Goal: Transaction & Acquisition: Purchase product/service

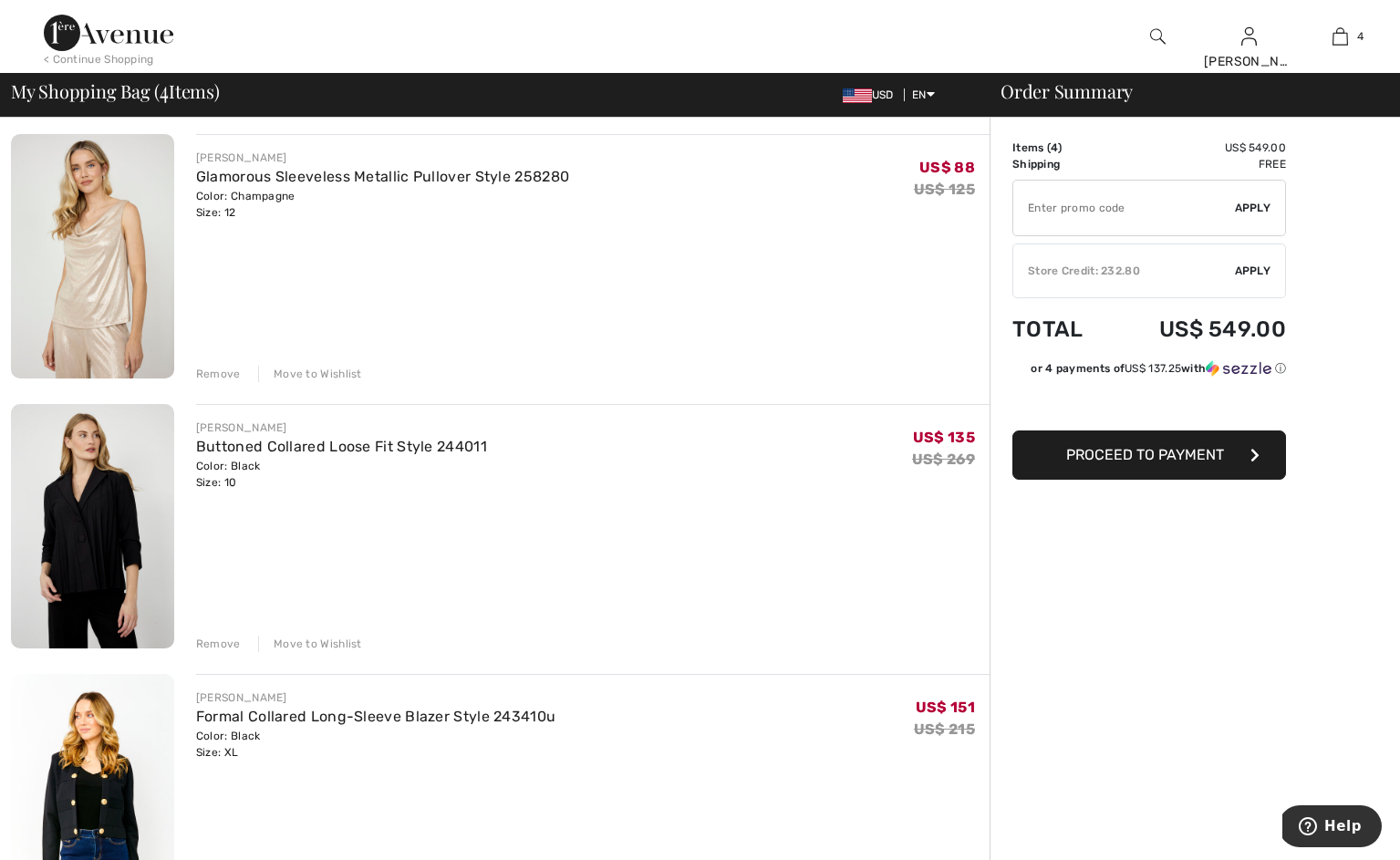
scroll to position [136, 0]
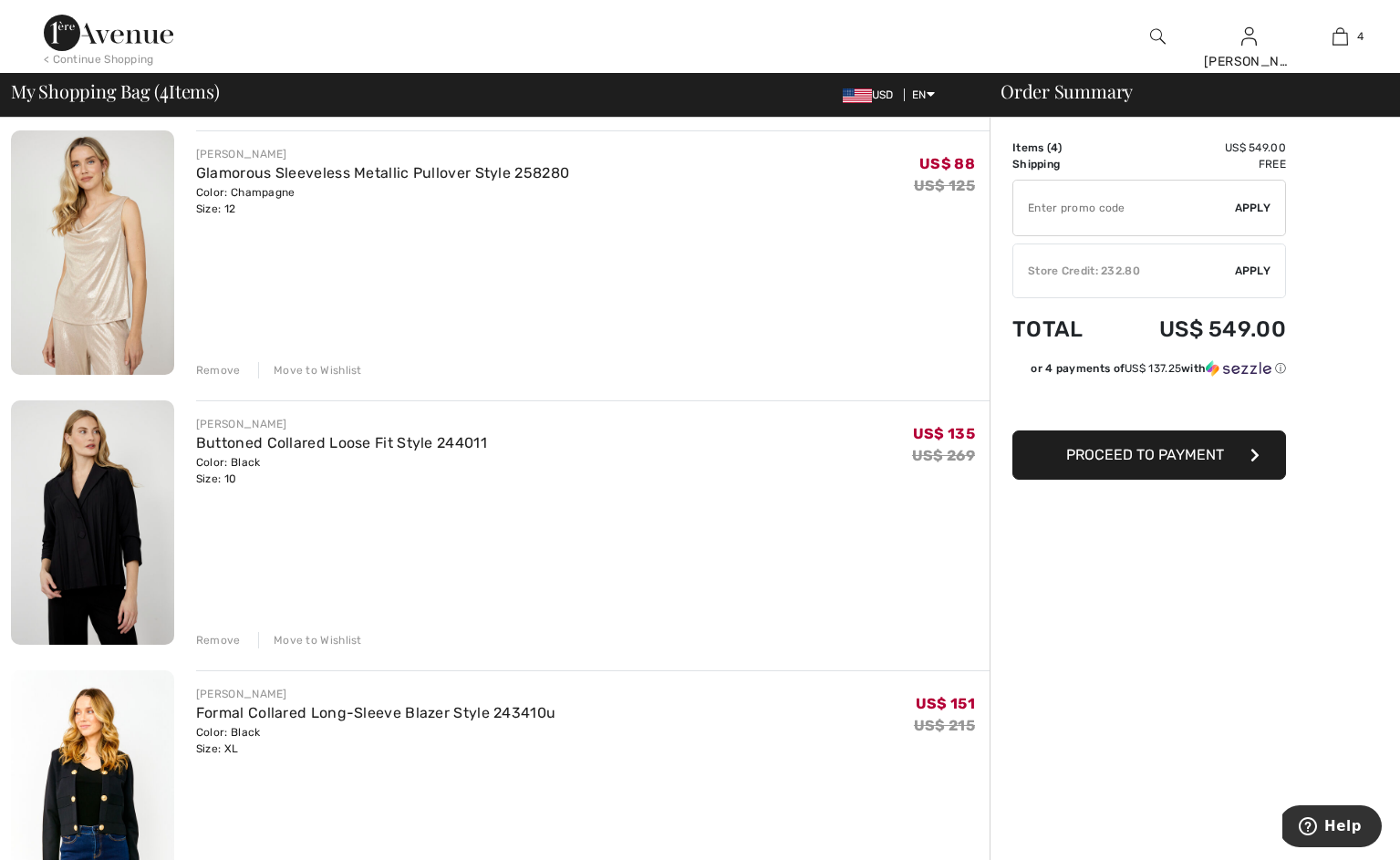
click at [99, 524] on img at bounding box center [93, 523] width 164 height 244
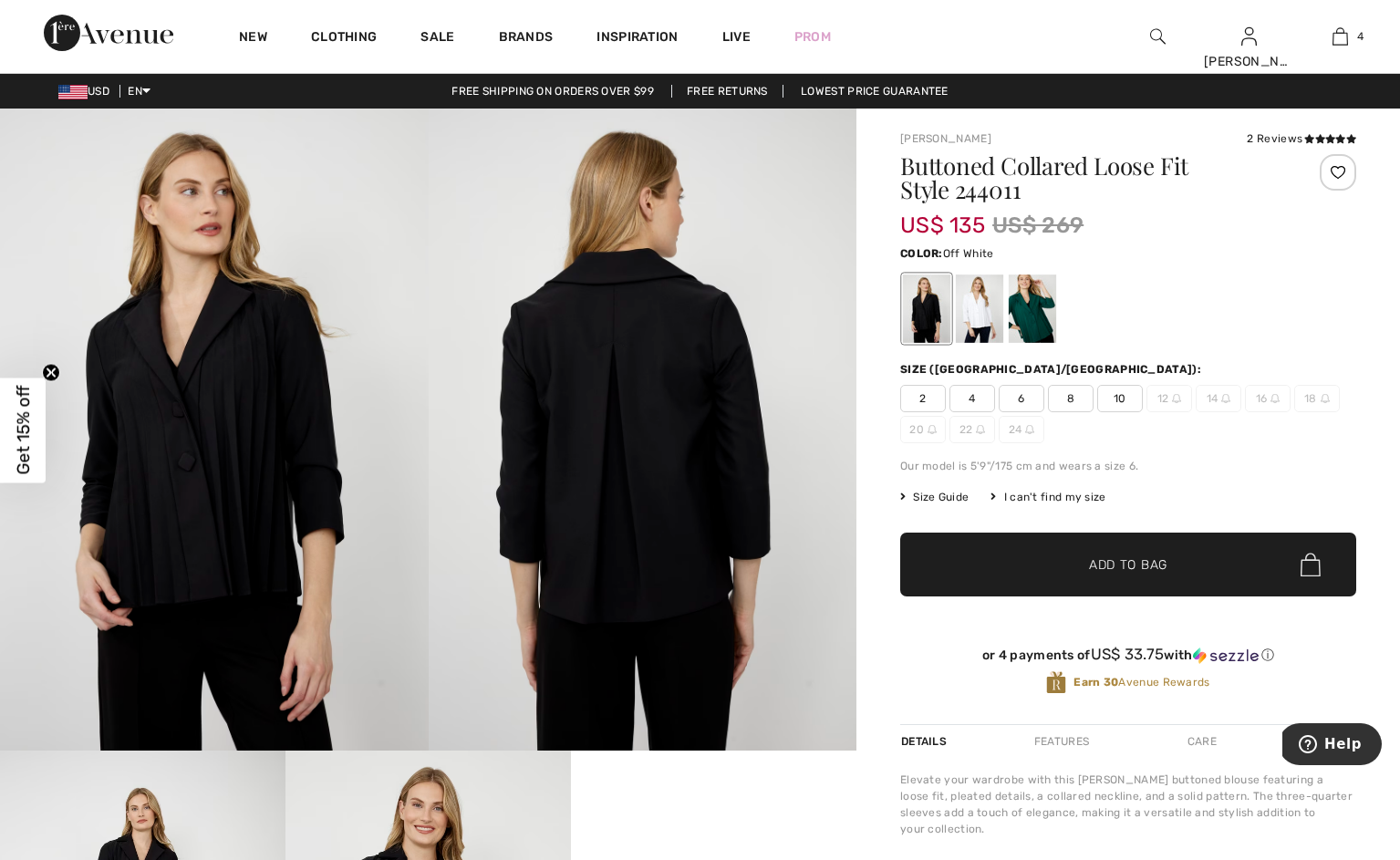
click at [1001, 321] on div at bounding box center [979, 308] width 47 height 69
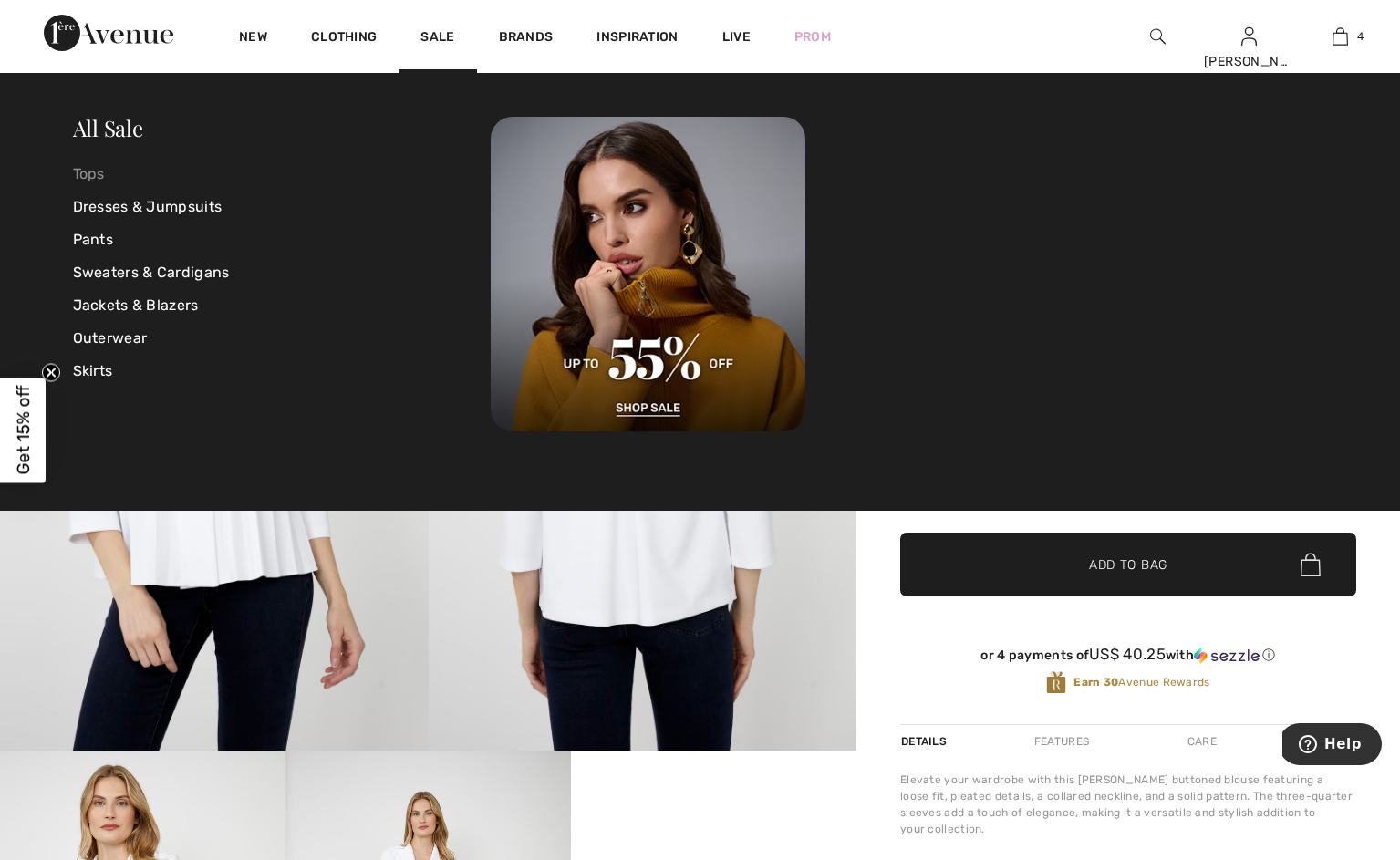
click at [111, 171] on link "Tops" at bounding box center [282, 174] width 418 height 33
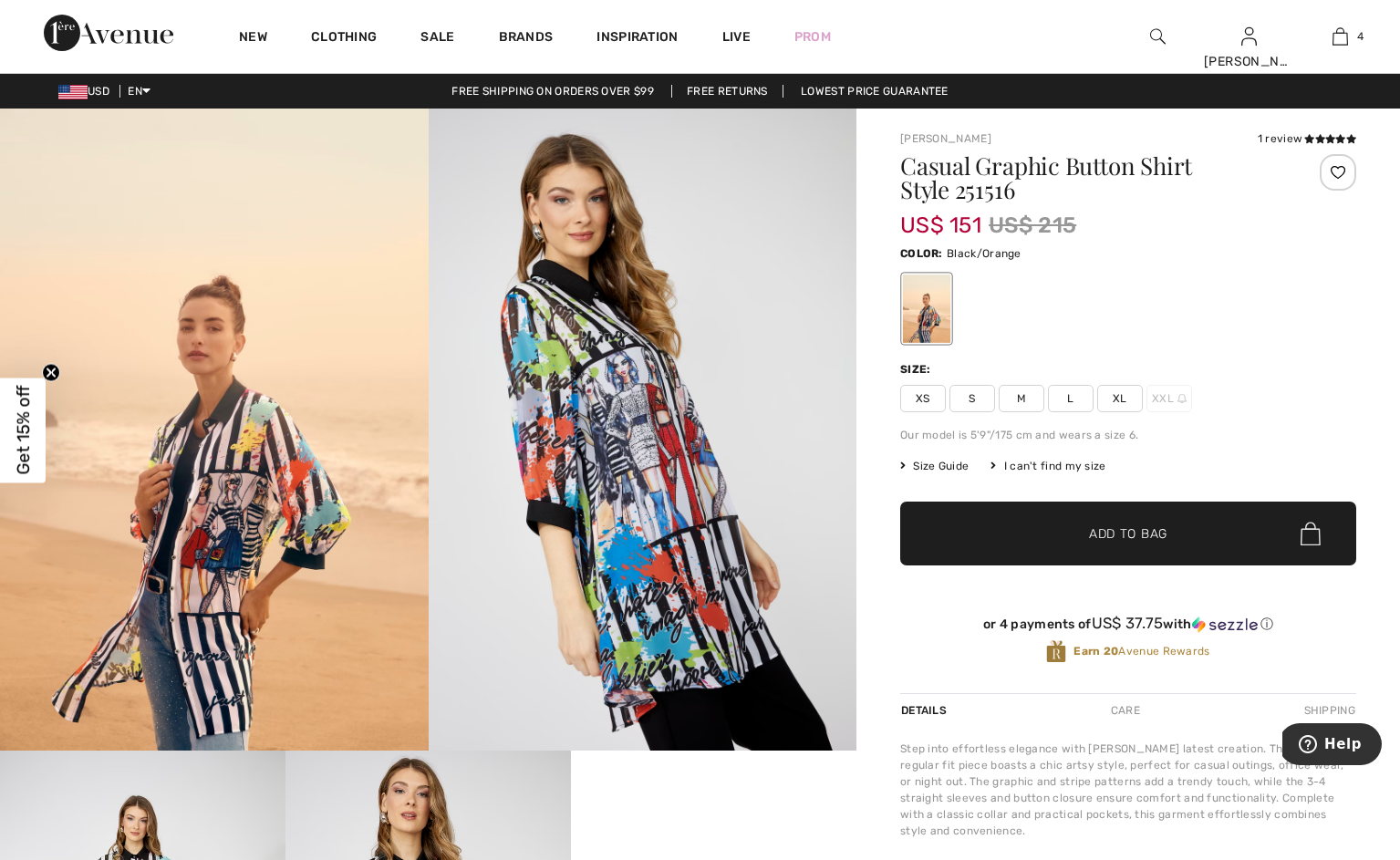
click at [1125, 412] on span "XL" at bounding box center [1120, 398] width 45 height 27
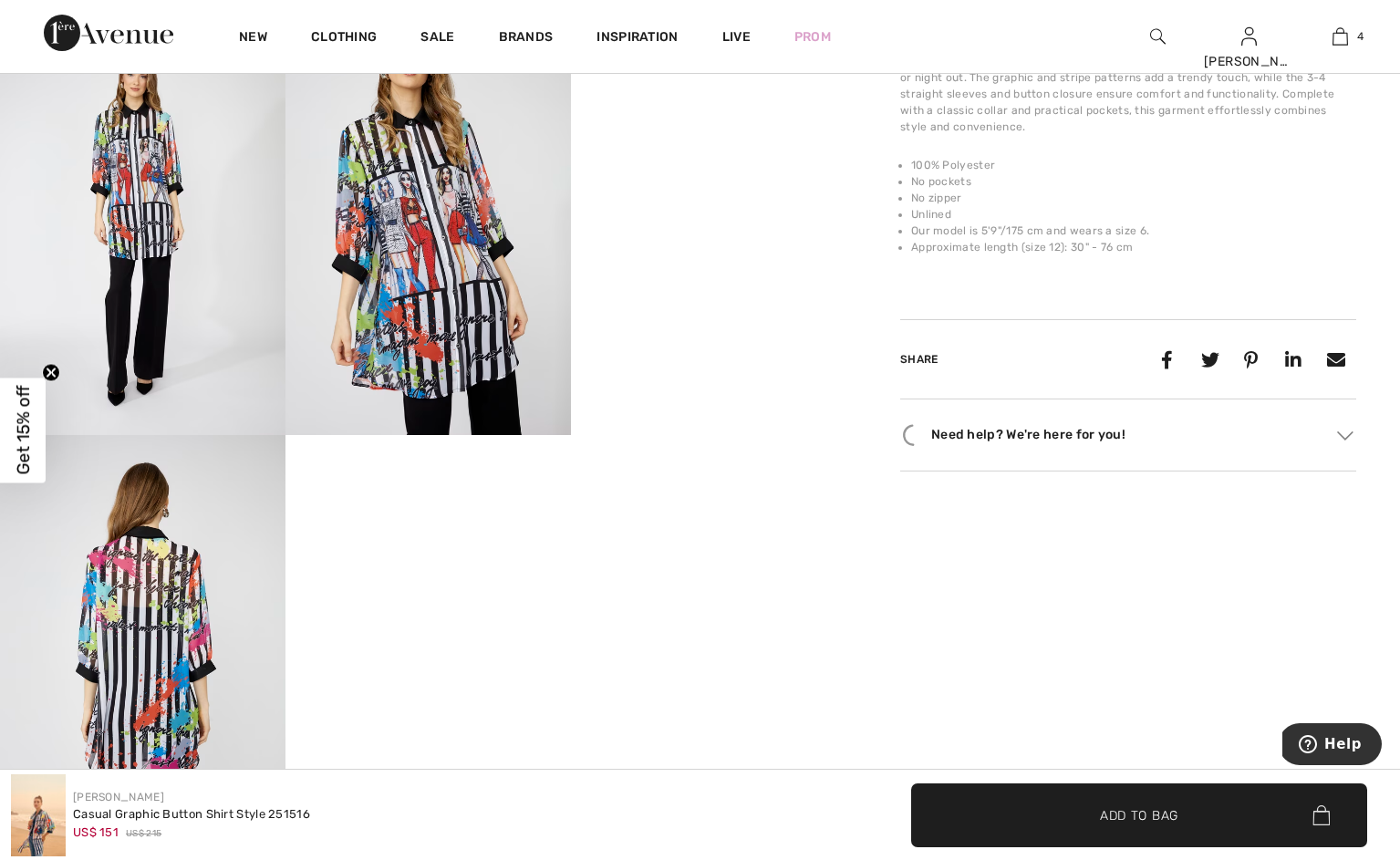
scroll to position [760, 0]
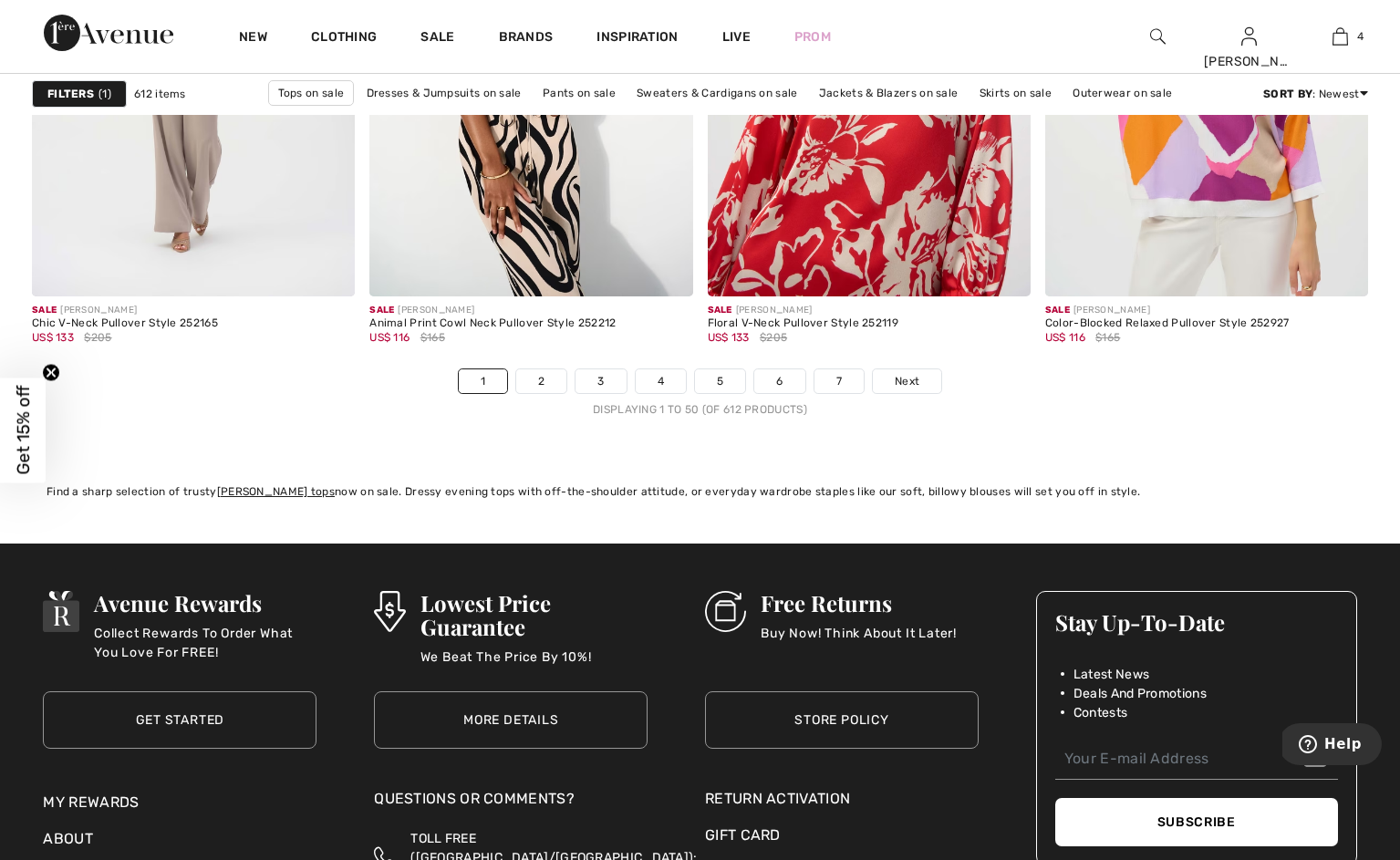
scroll to position [8589, 0]
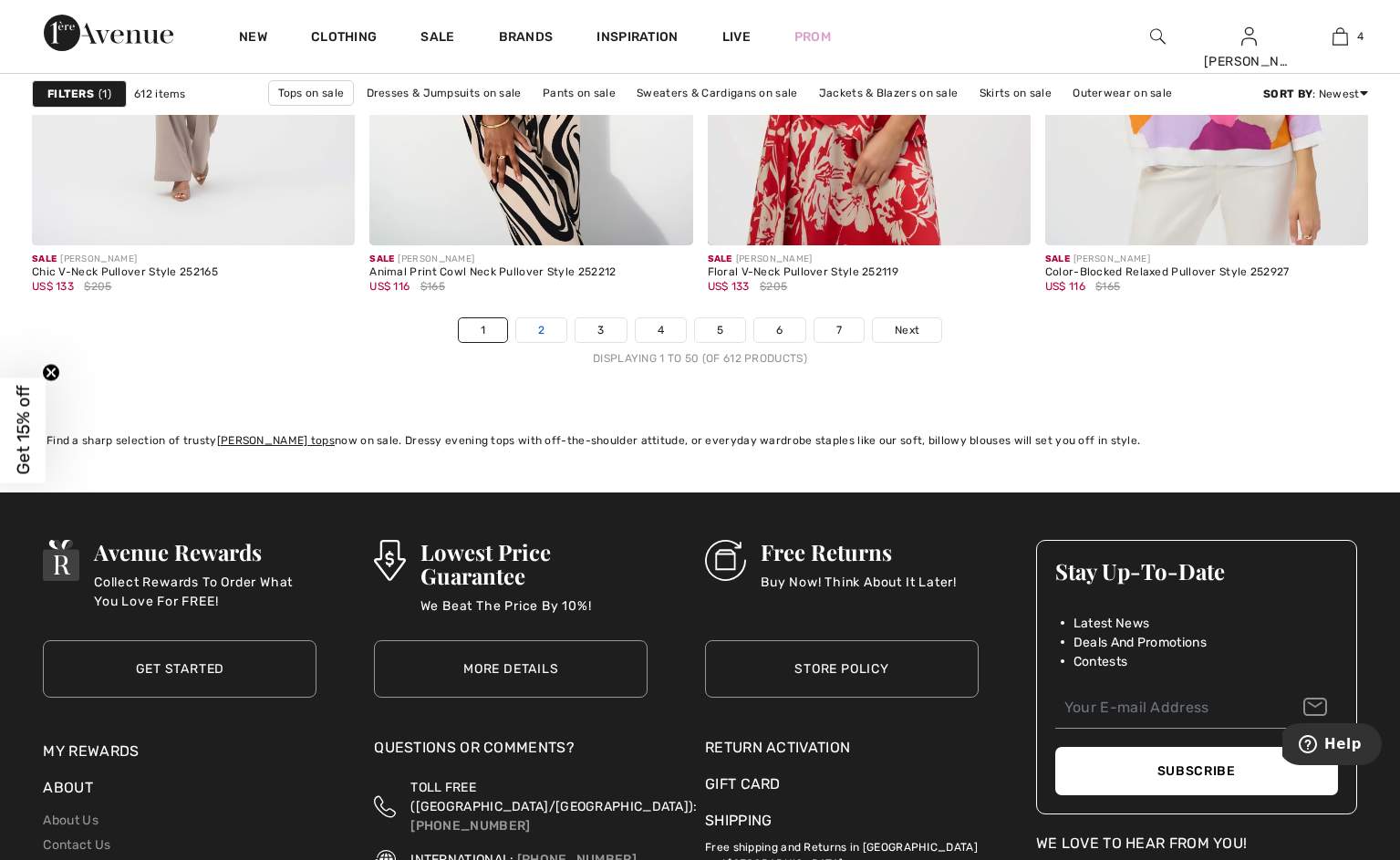
click at [516, 342] on link "2" at bounding box center [541, 329] width 50 height 23
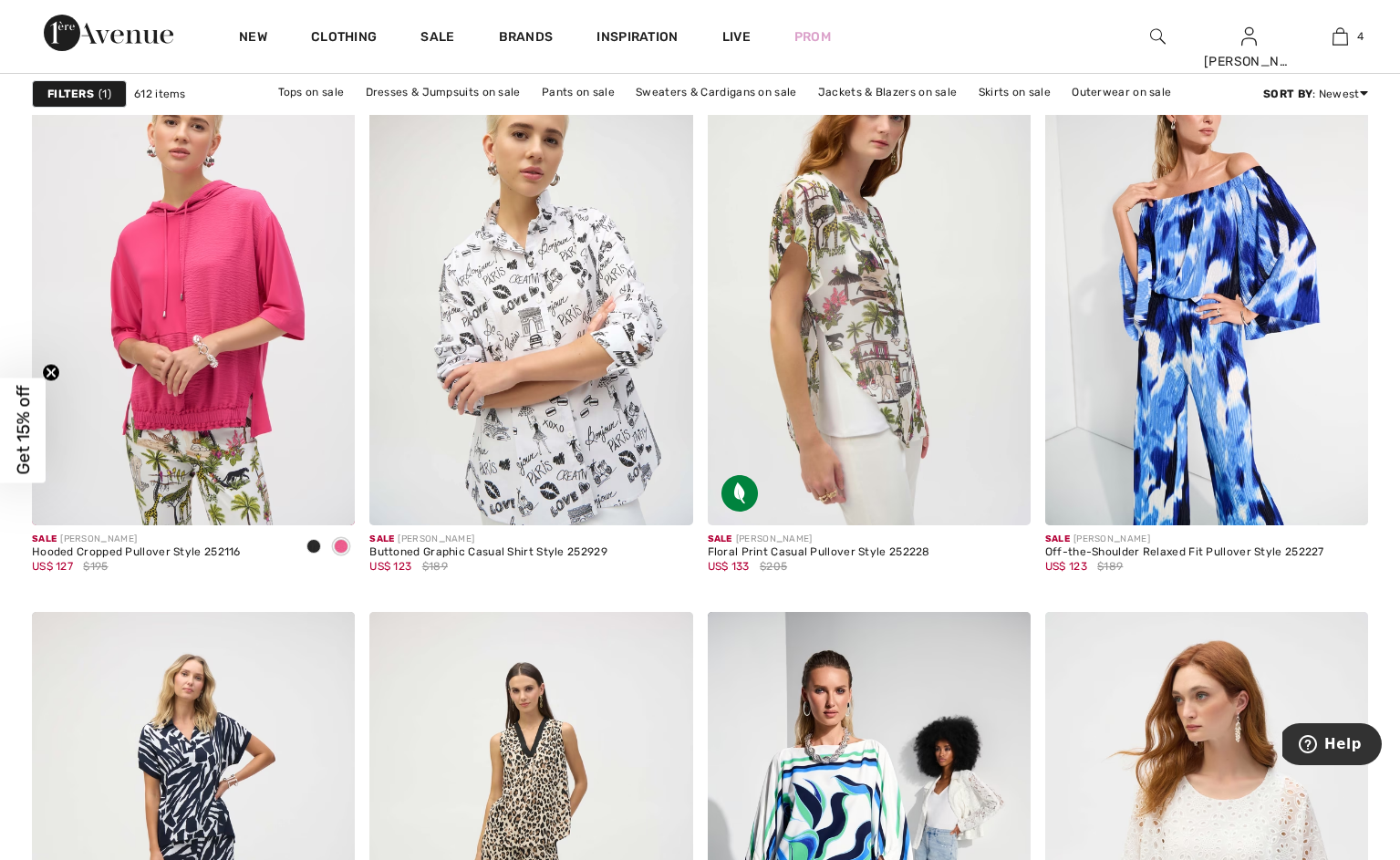
scroll to position [3305, 0]
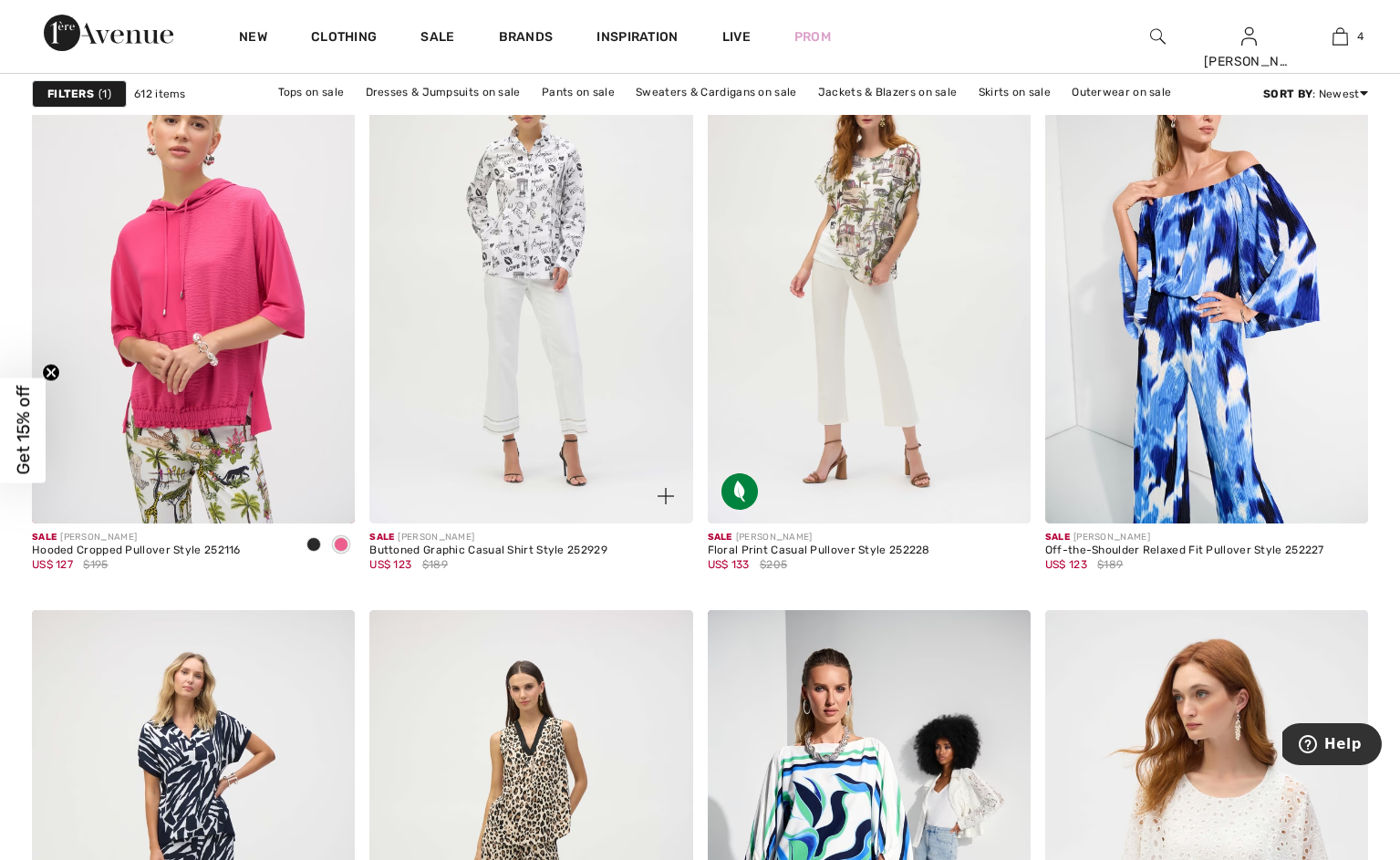
click at [583, 394] on img at bounding box center [530, 280] width 322 height 484
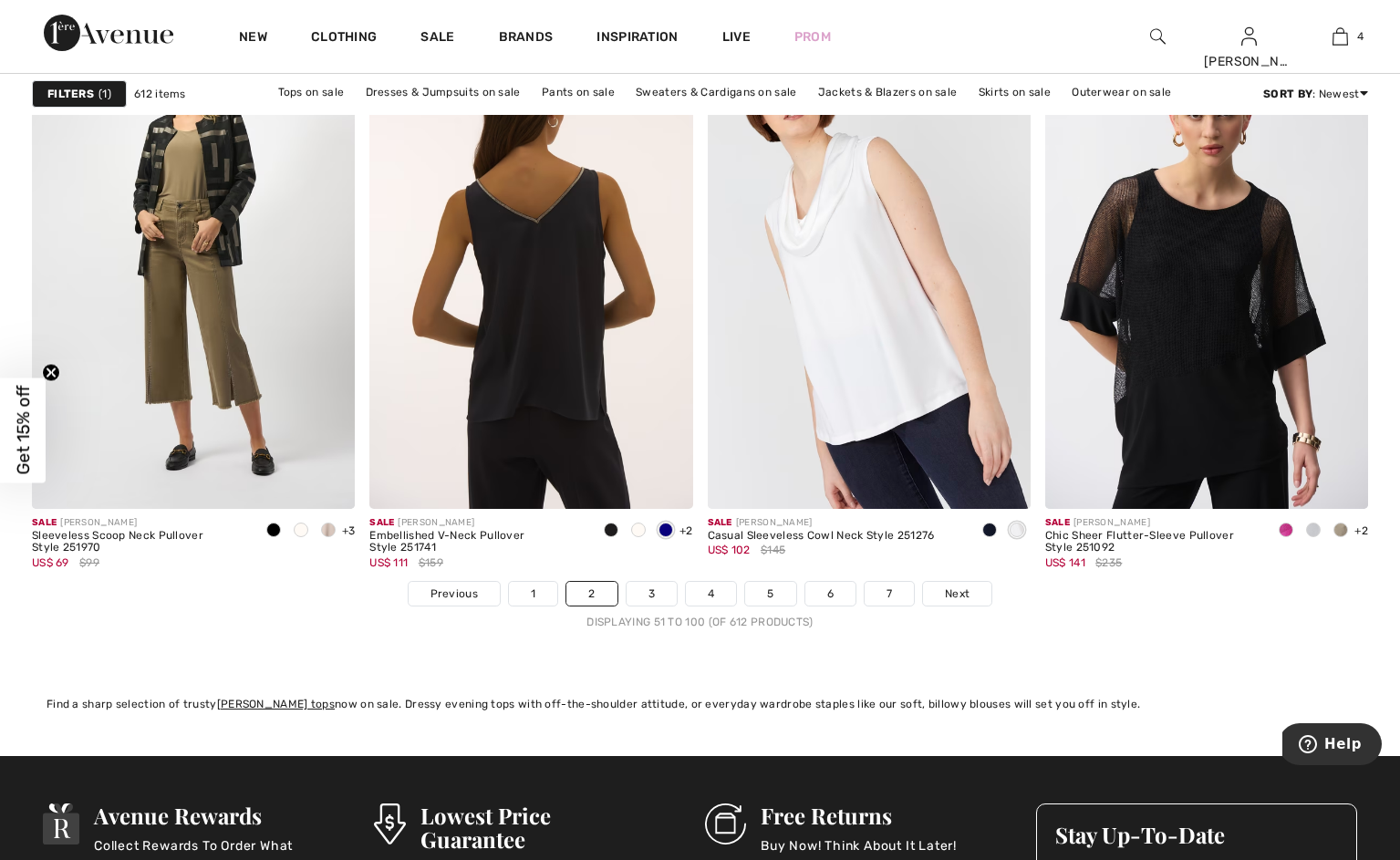
scroll to position [8333, 0]
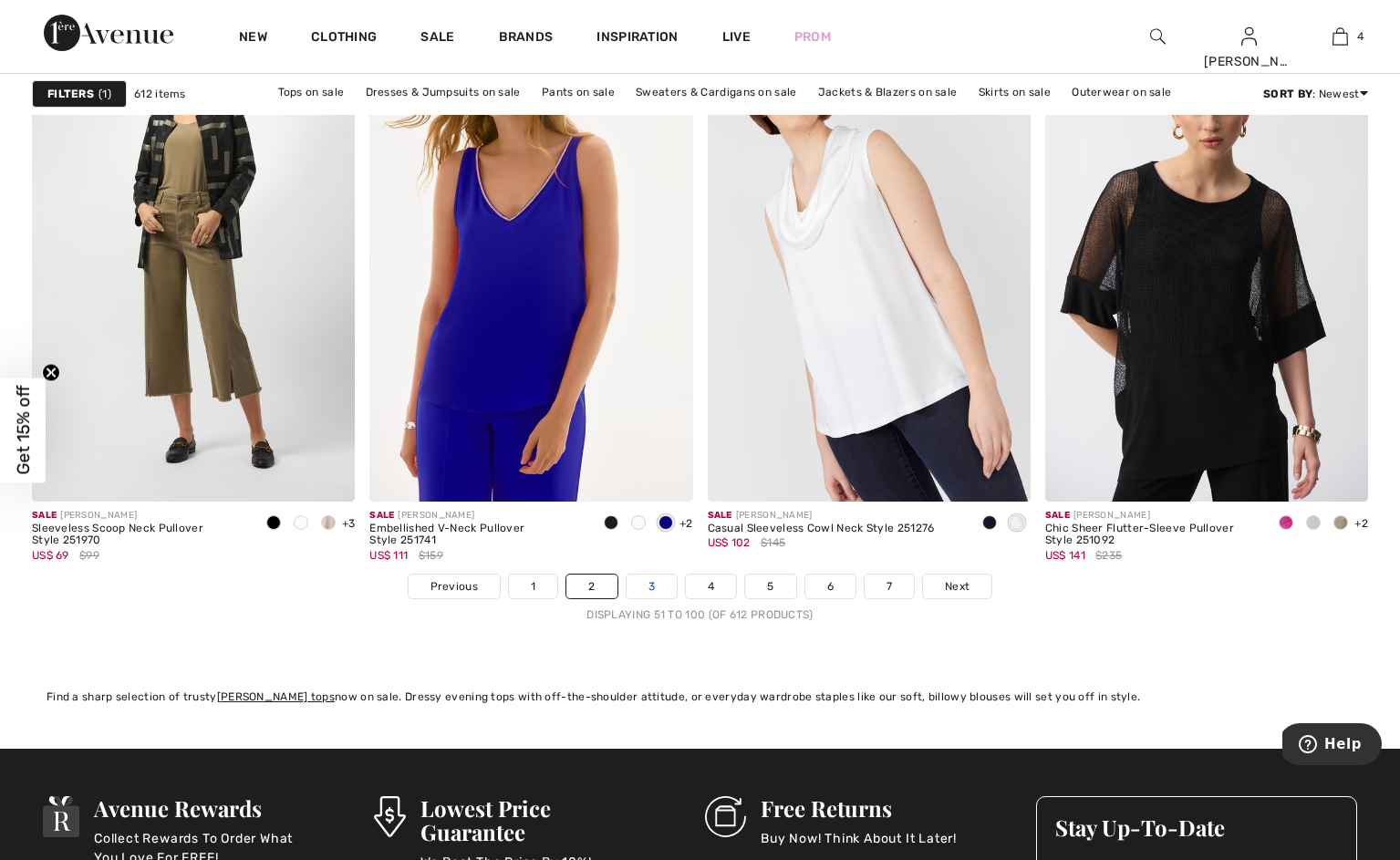
click at [634, 598] on link "3" at bounding box center [651, 586] width 50 height 23
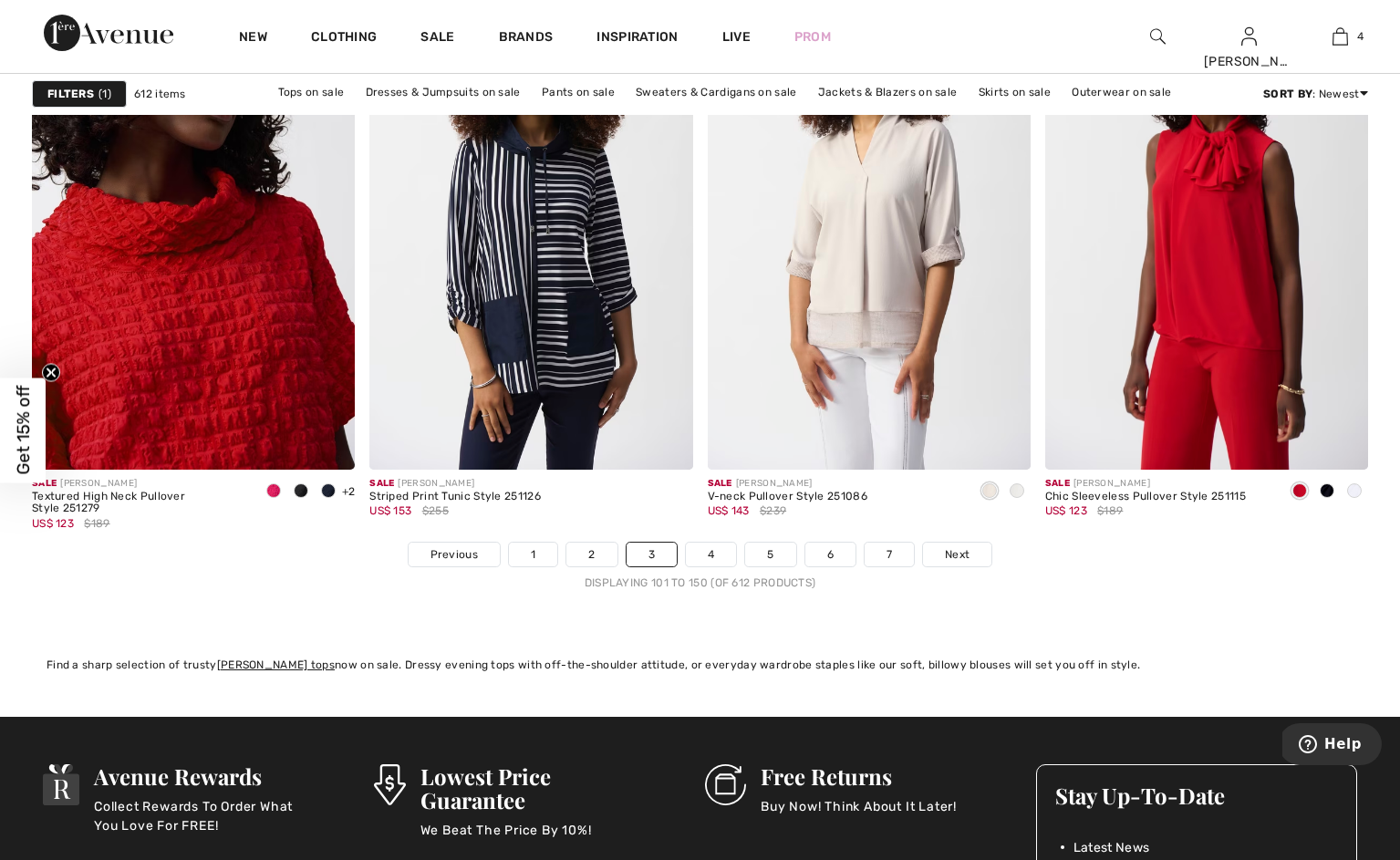
scroll to position [8371, 0]
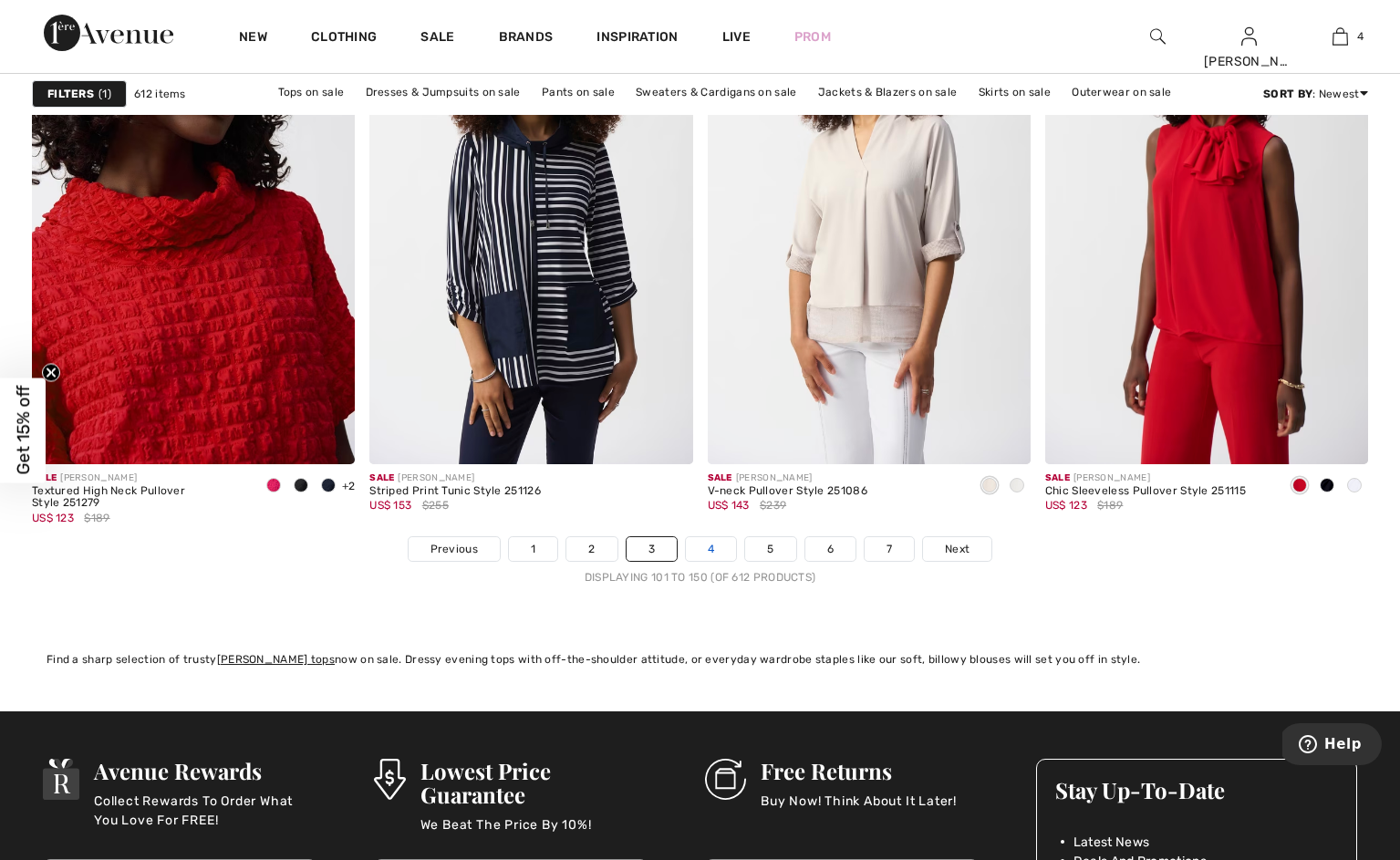
click at [712, 560] on link "4" at bounding box center [710, 548] width 50 height 23
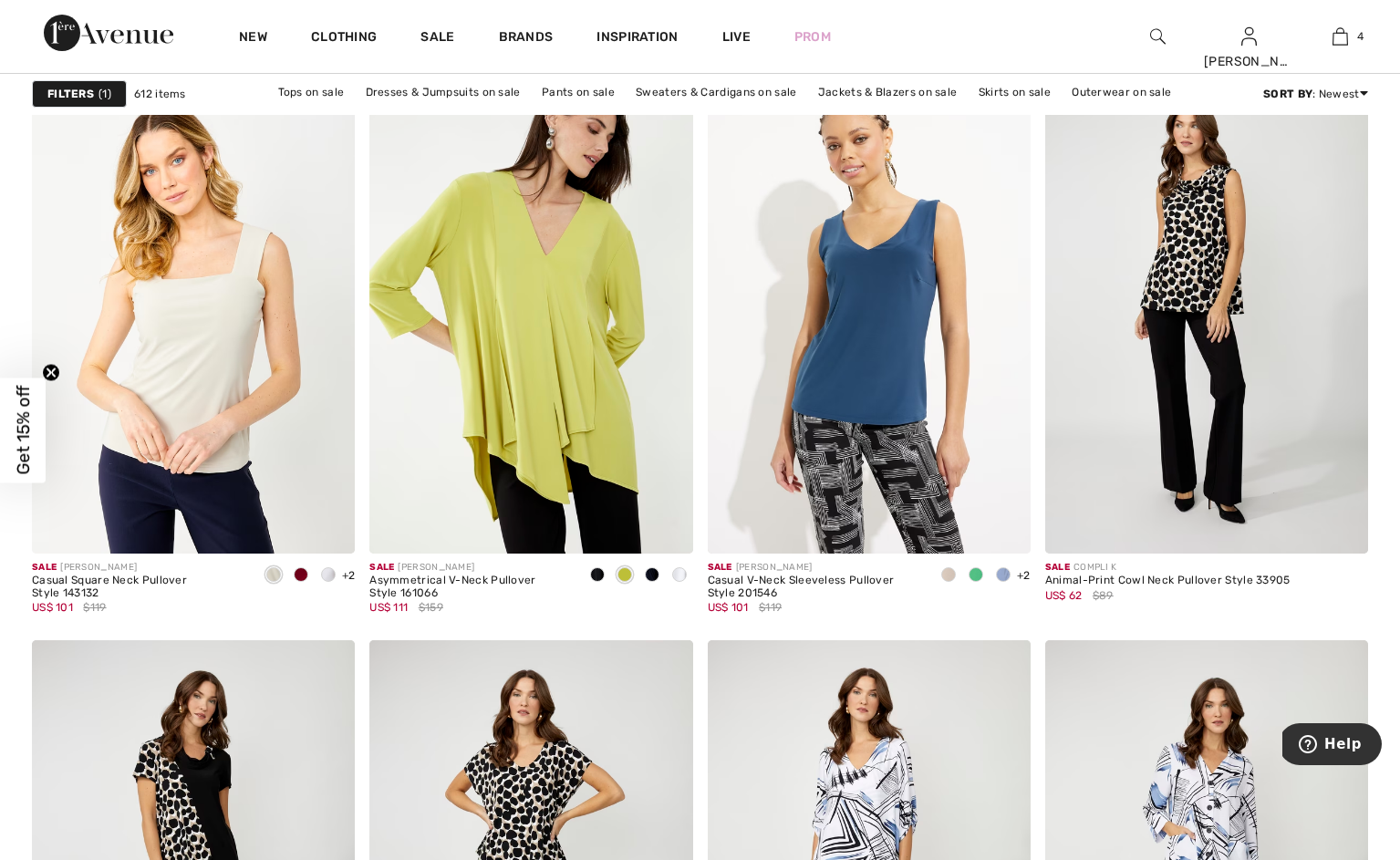
scroll to position [7141, 0]
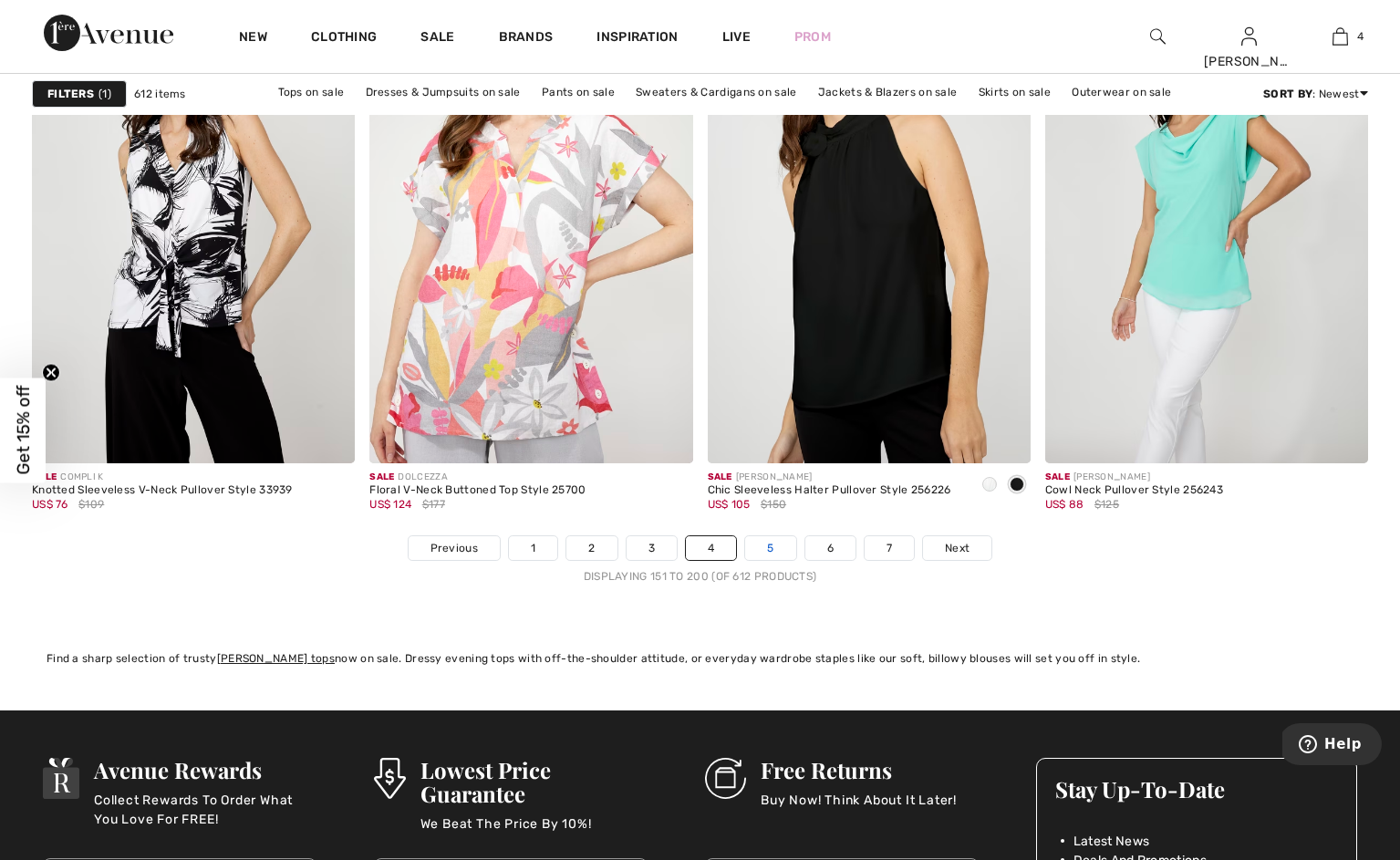
click at [783, 560] on link "5" at bounding box center [769, 547] width 50 height 23
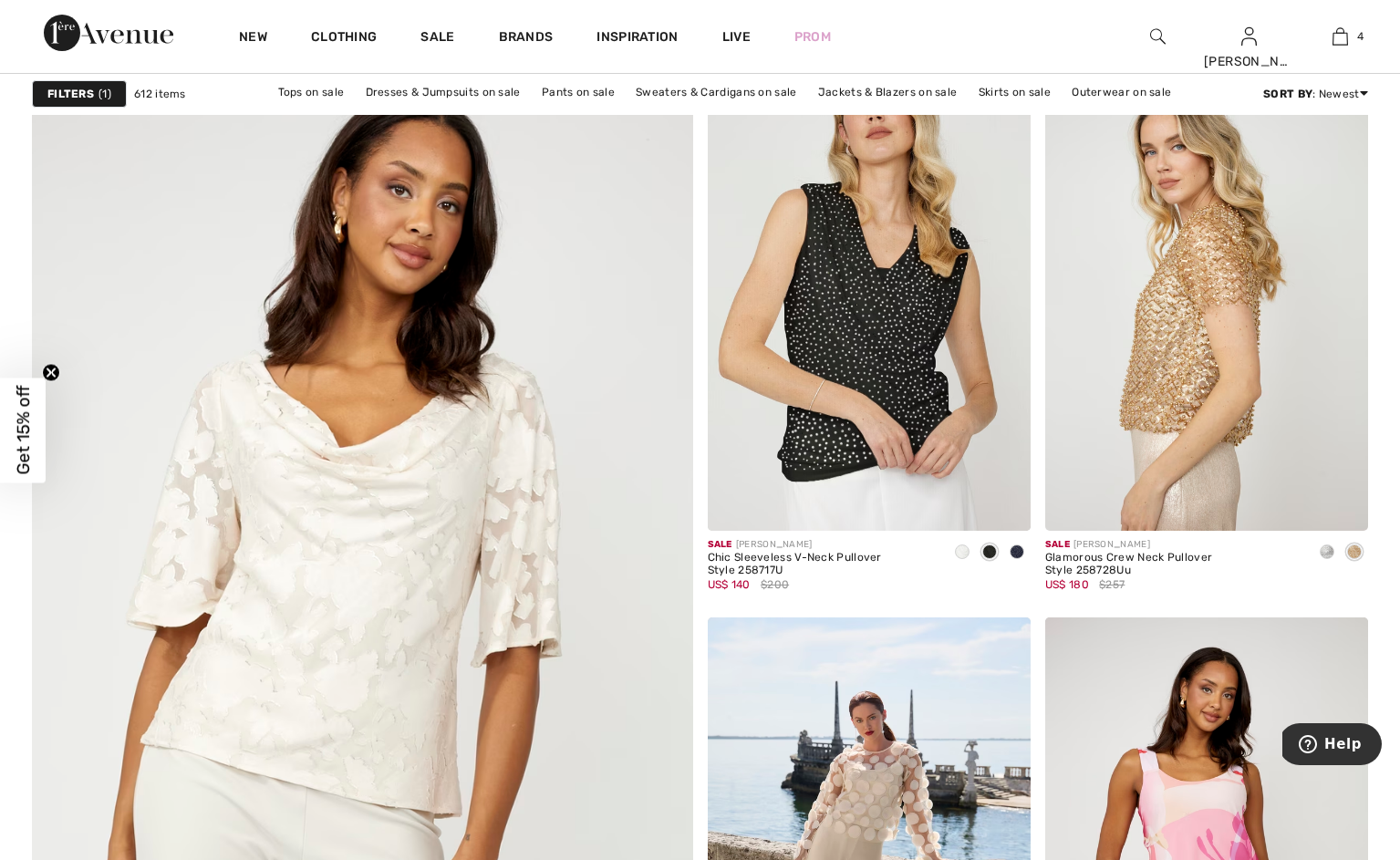
scroll to position [4682, 0]
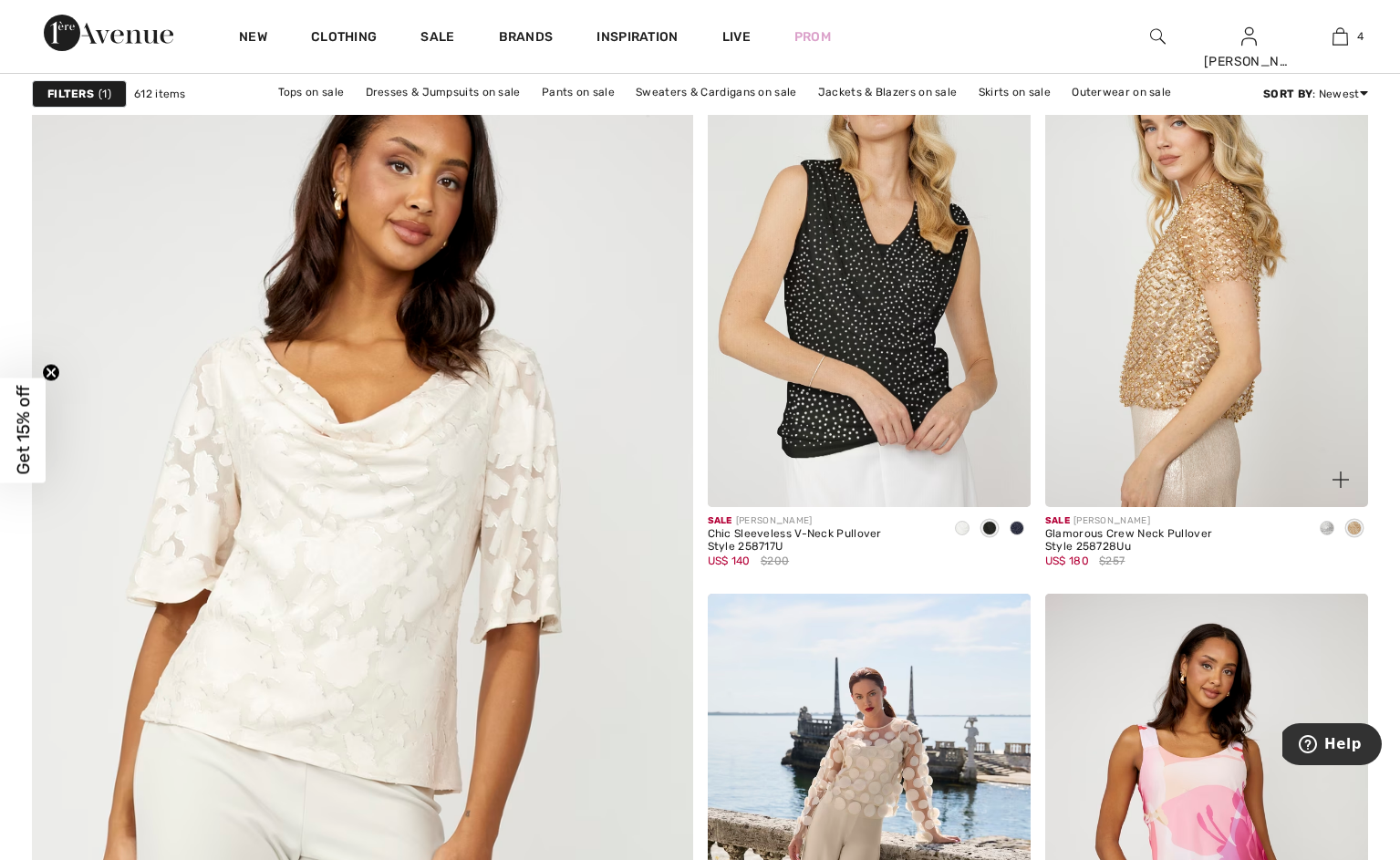
click at [1197, 404] on img at bounding box center [1206, 264] width 322 height 484
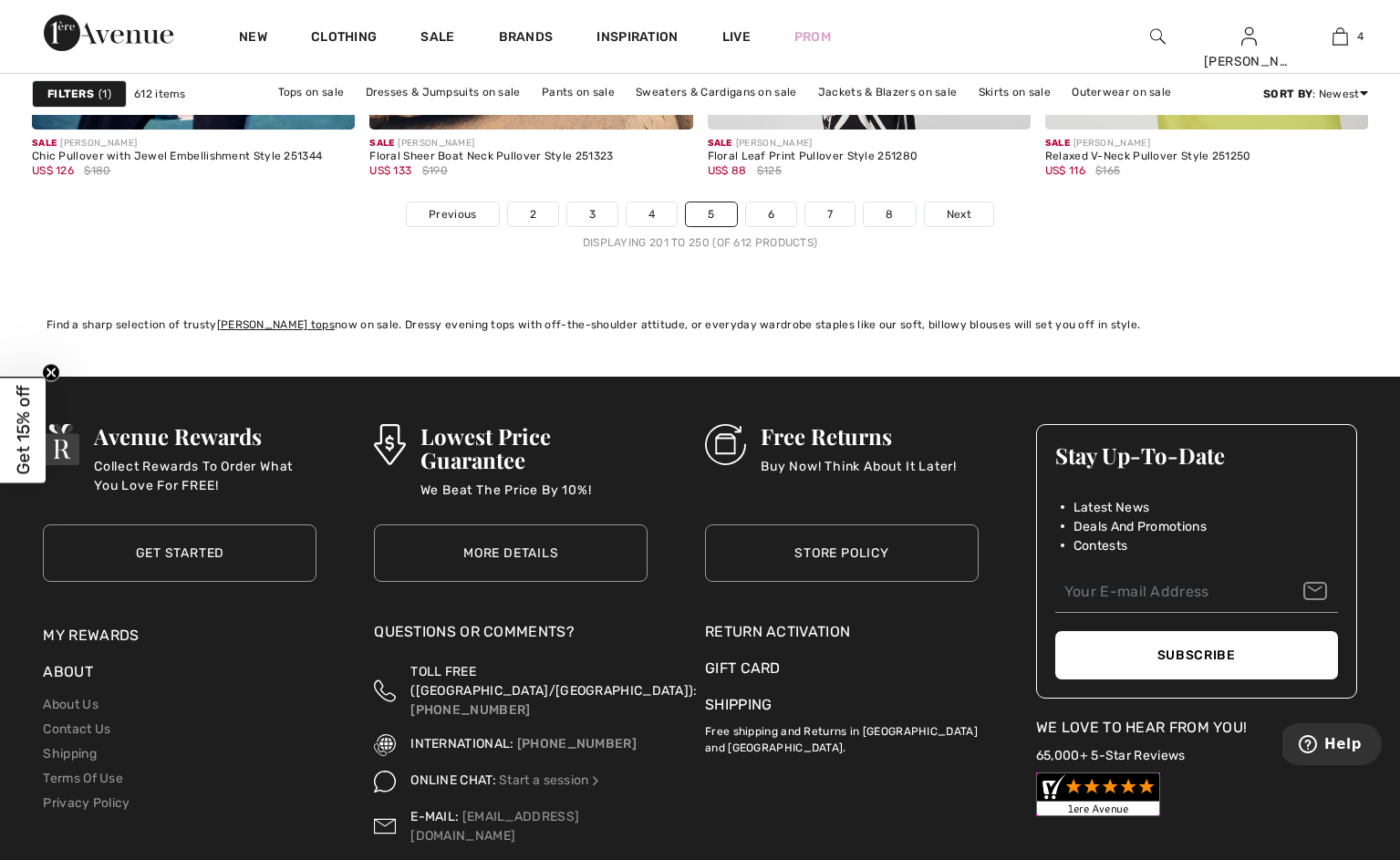
scroll to position [8706, 0]
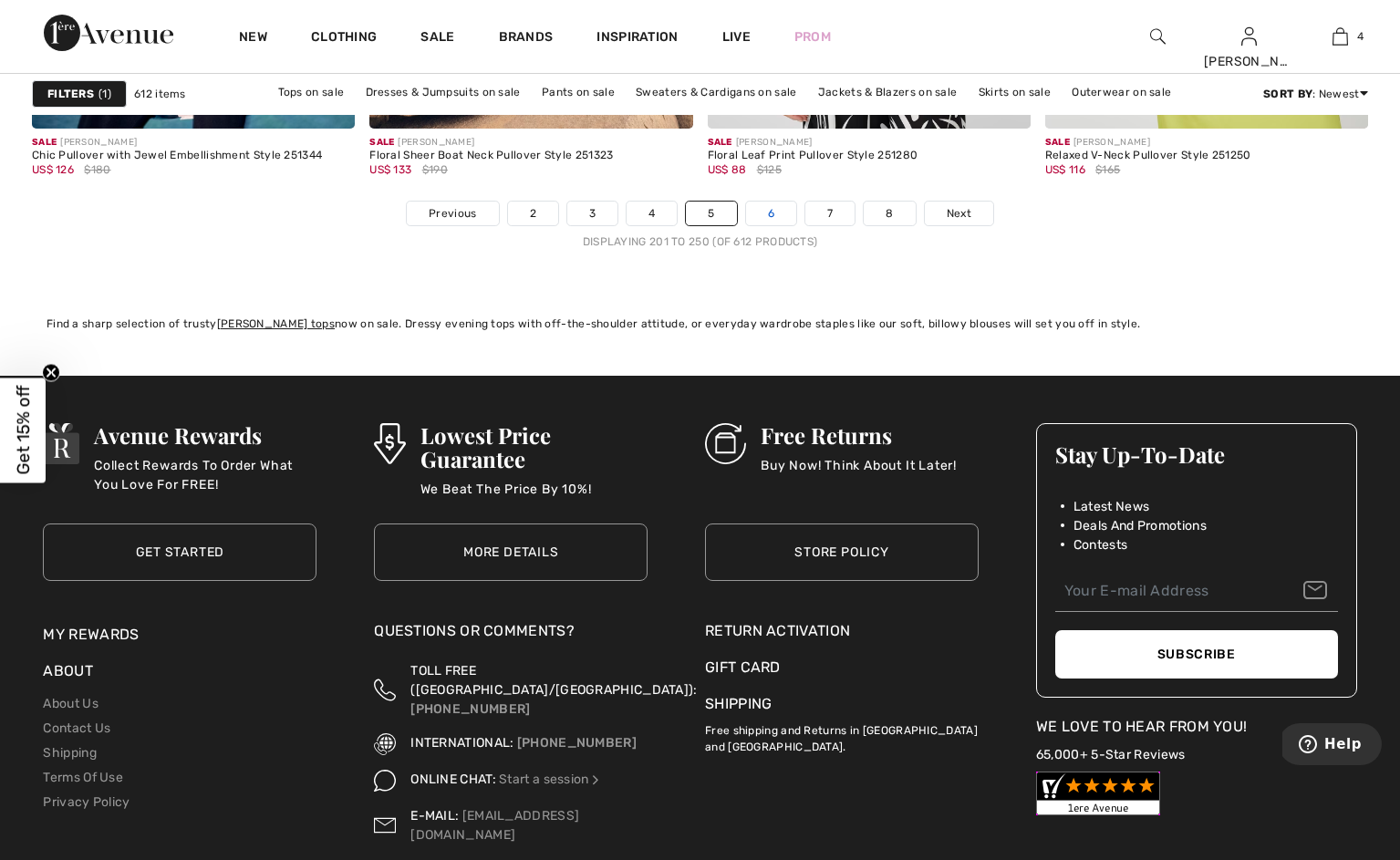
click at [778, 226] on link "6" at bounding box center [770, 212] width 50 height 23
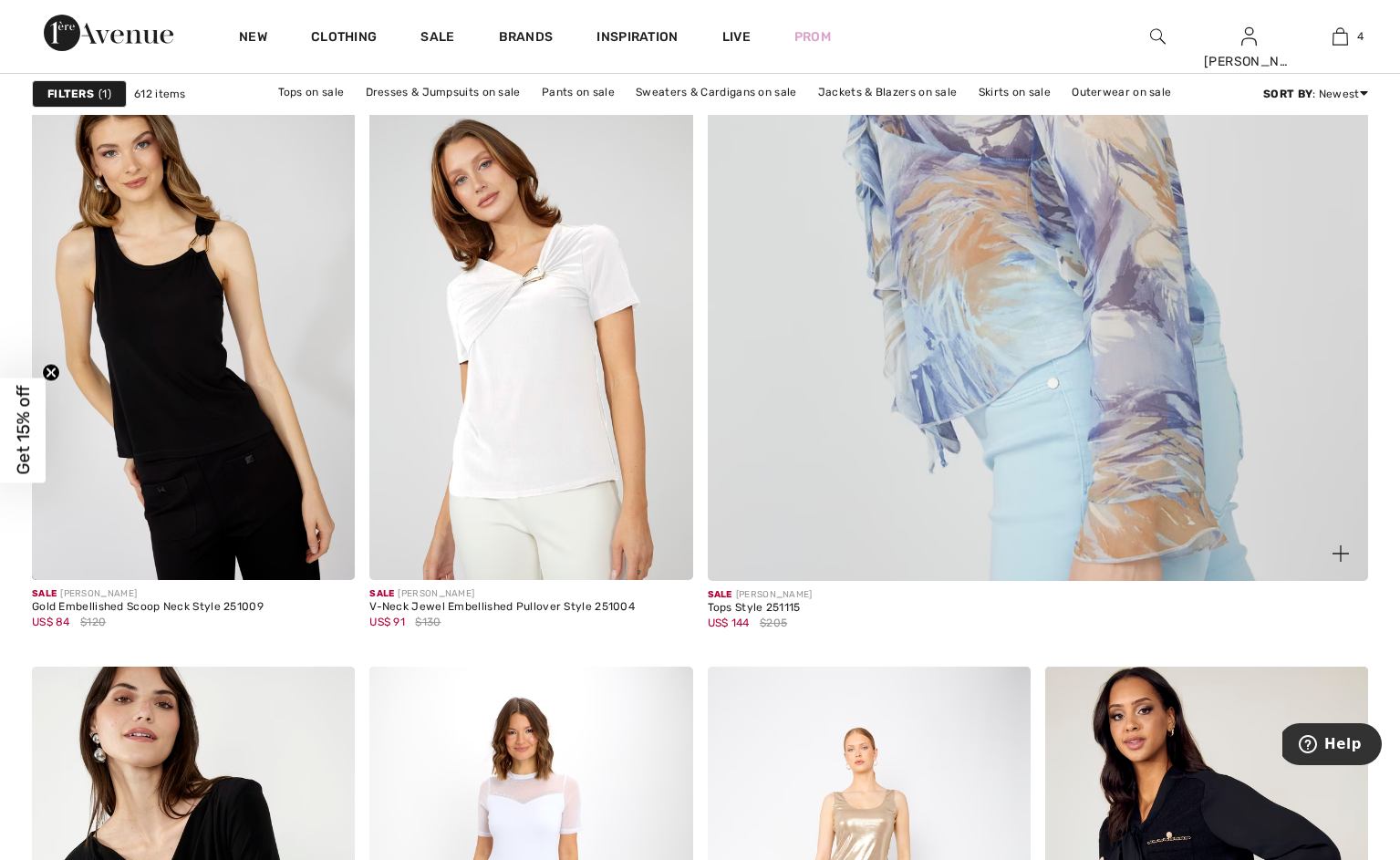
scroll to position [710, 0]
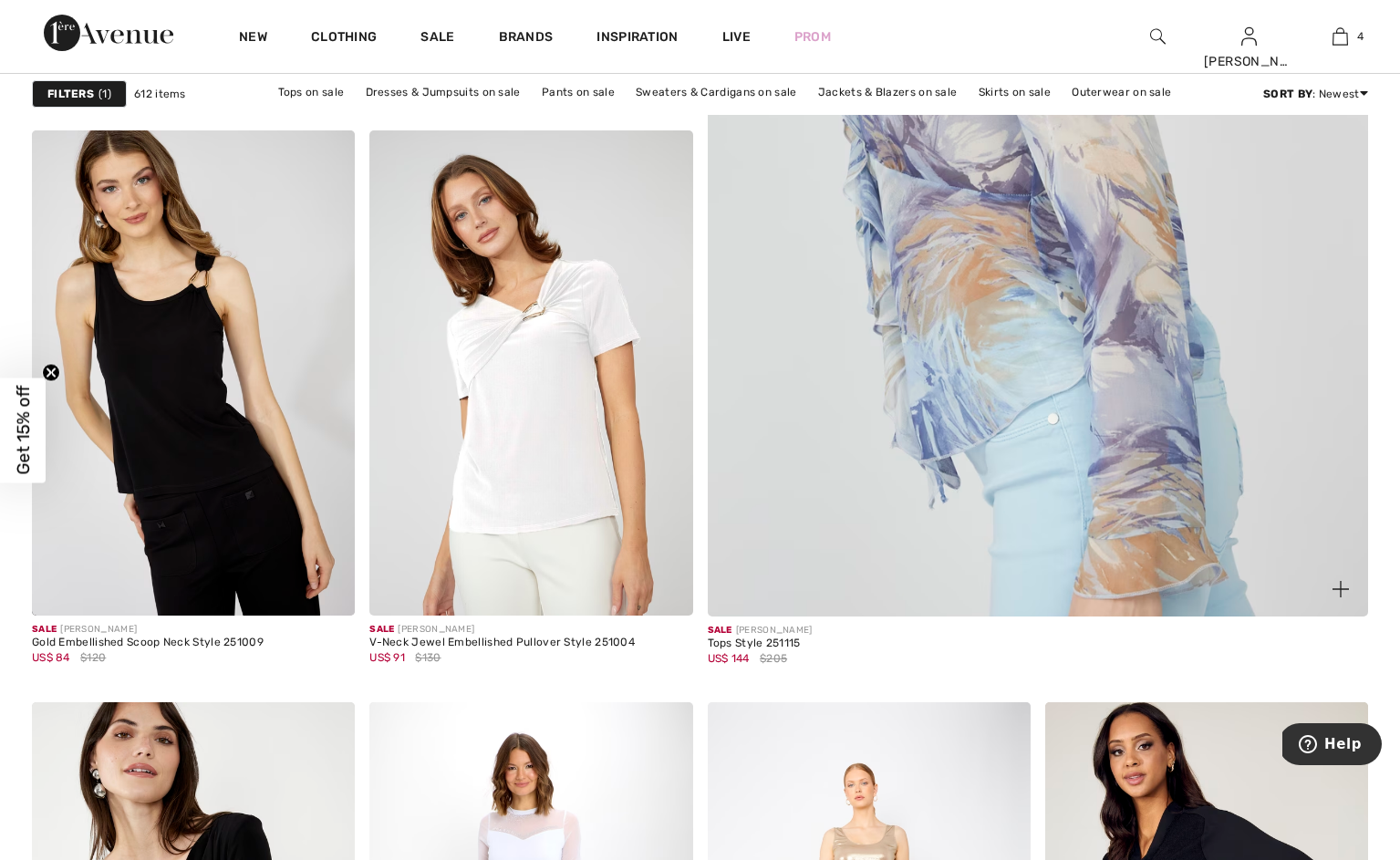
click at [1045, 311] on img at bounding box center [1037, 154] width 793 height 1189
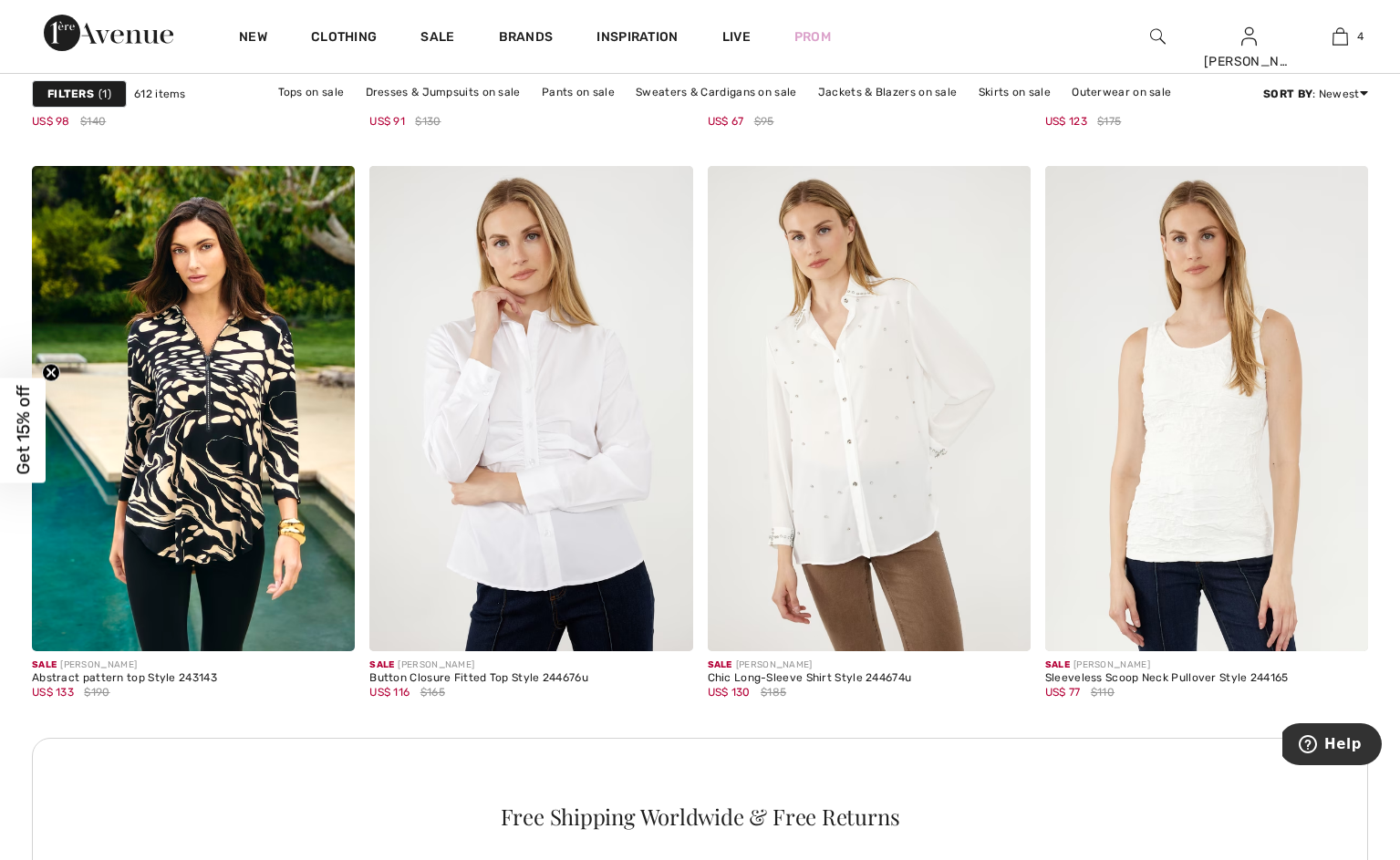
scroll to position [1822, 0]
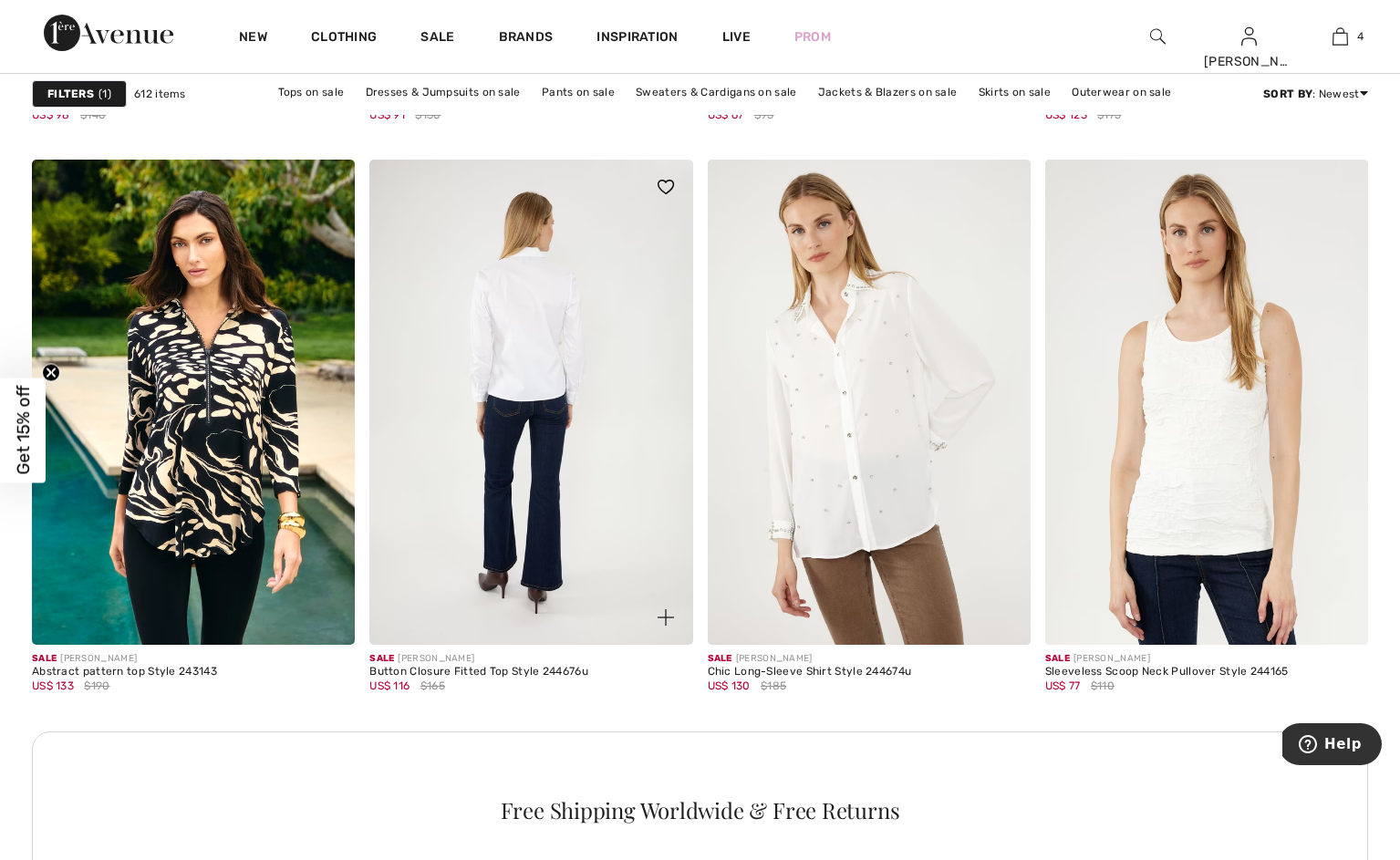
click at [549, 415] on img at bounding box center [530, 401] width 322 height 484
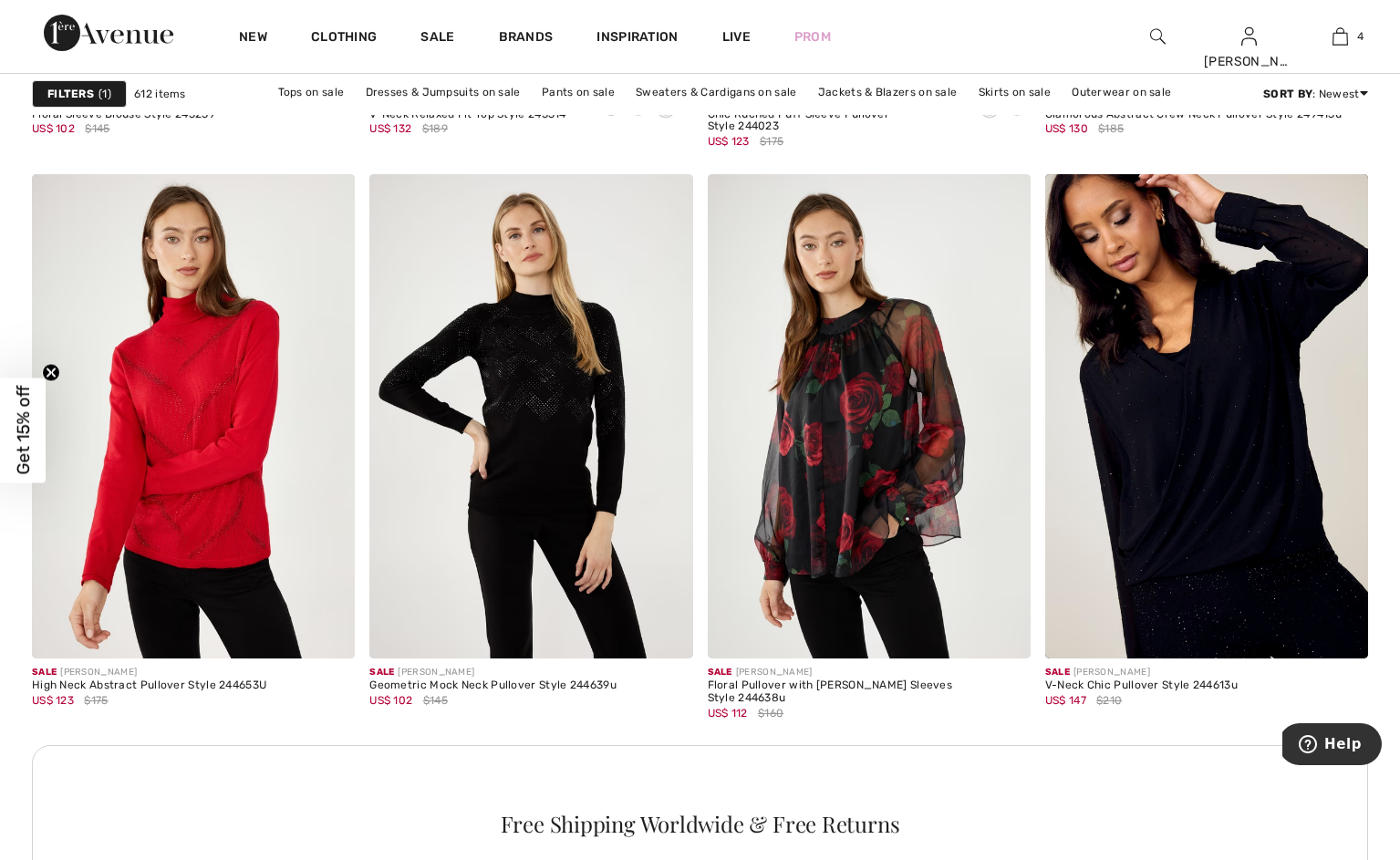
scroll to position [3740, 0]
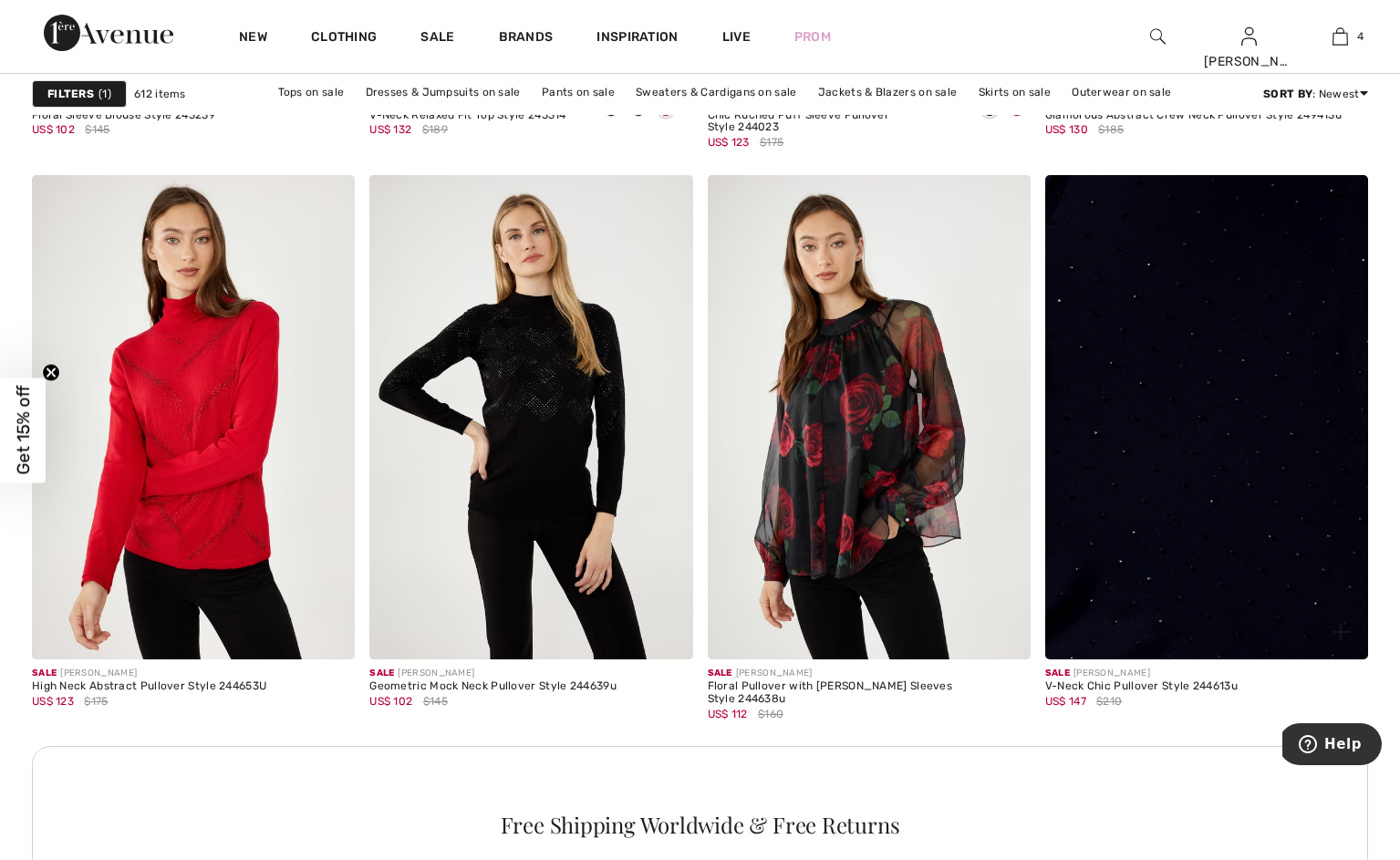
click at [1213, 463] on img at bounding box center [1206, 416] width 322 height 484
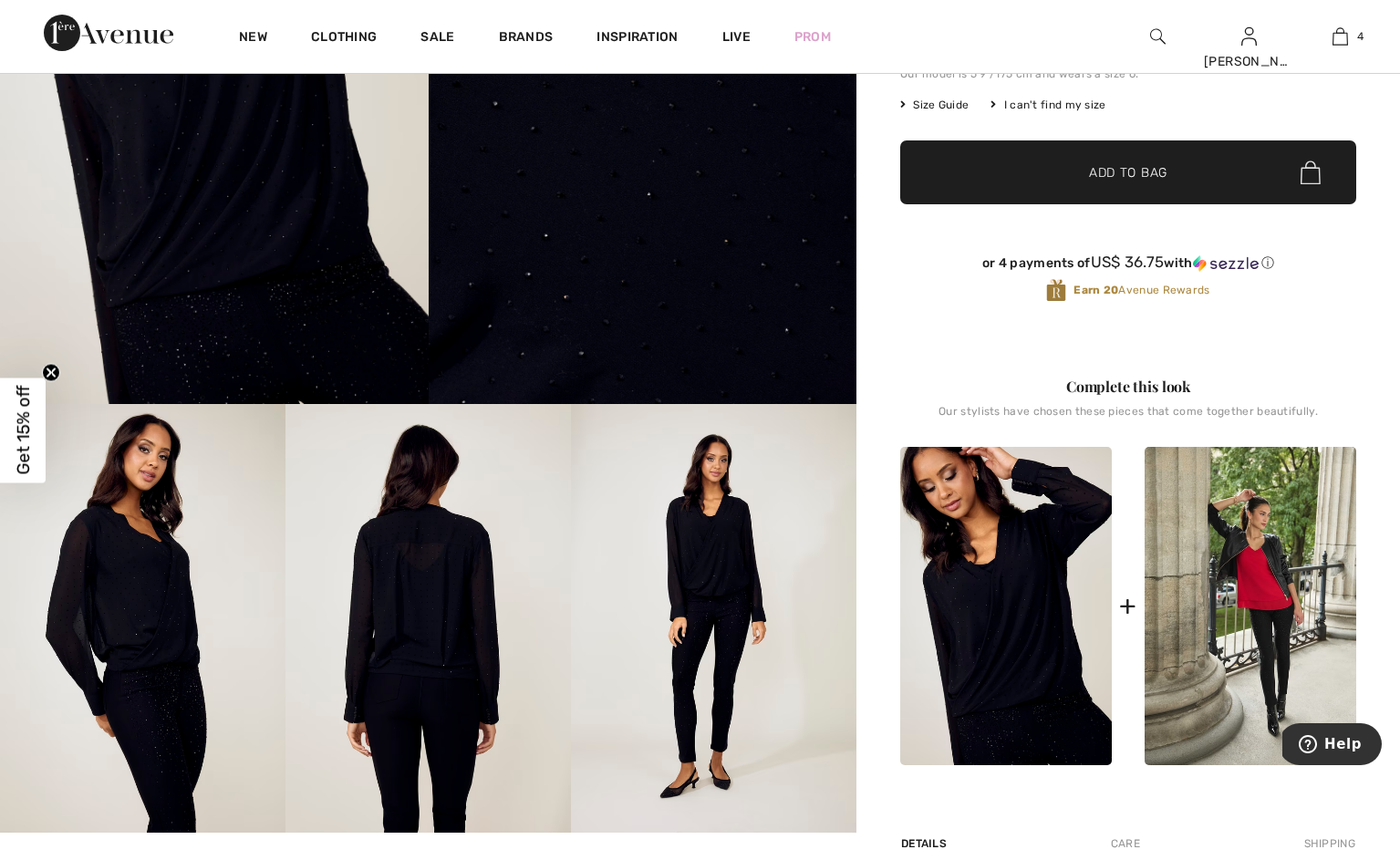
scroll to position [344, 0]
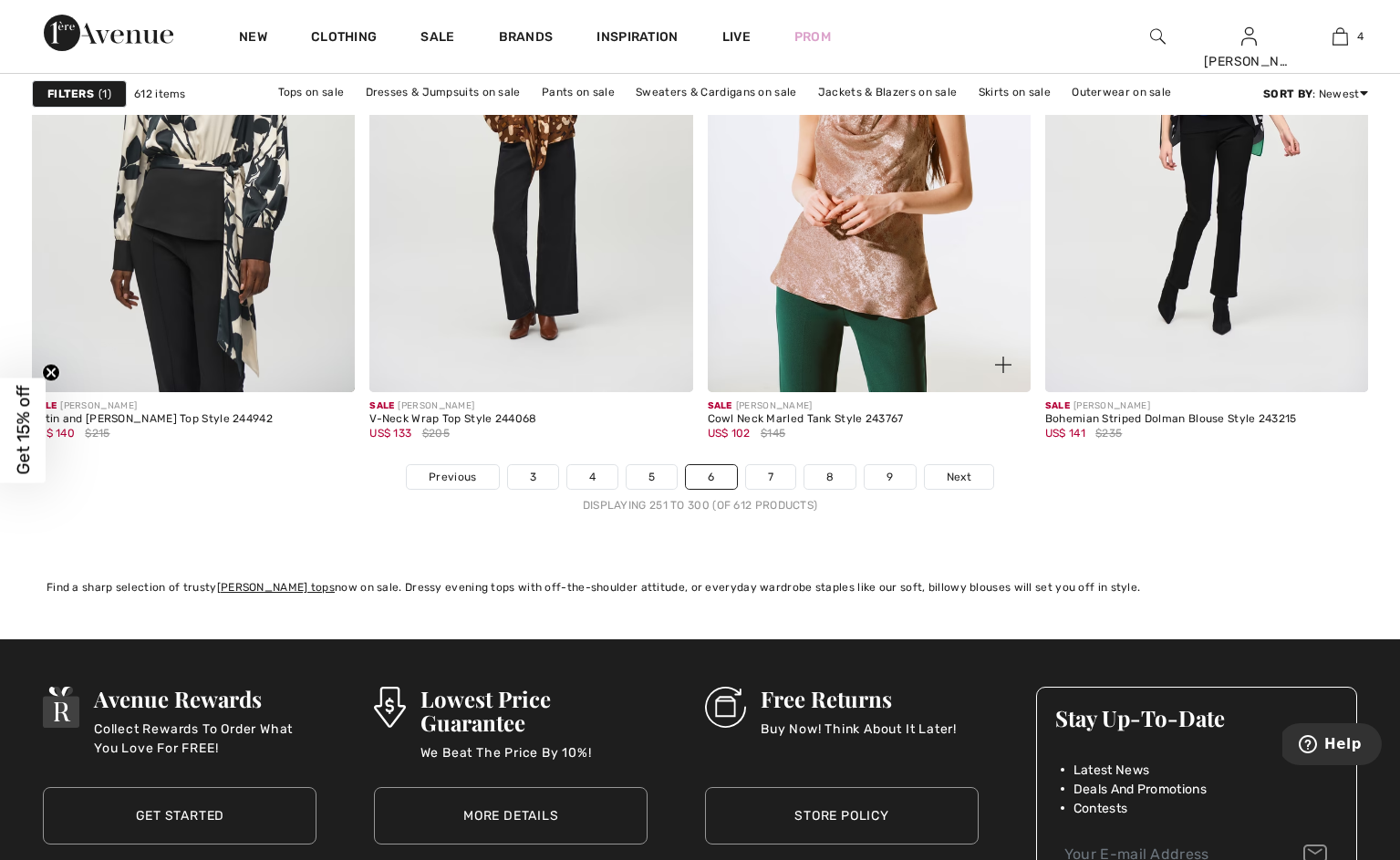
scroll to position [8438, 0]
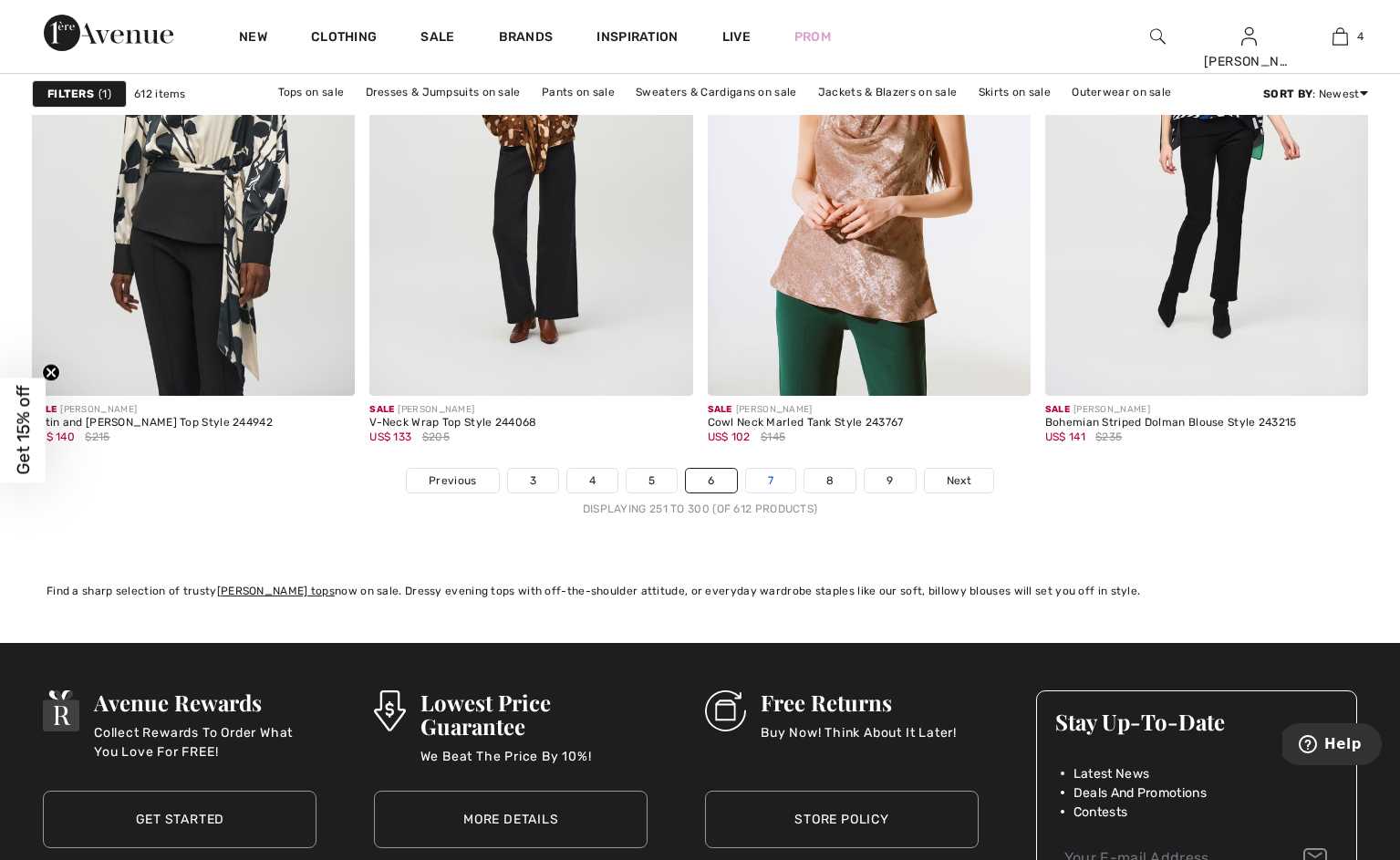
click at [779, 493] on link "7" at bounding box center [770, 480] width 49 height 23
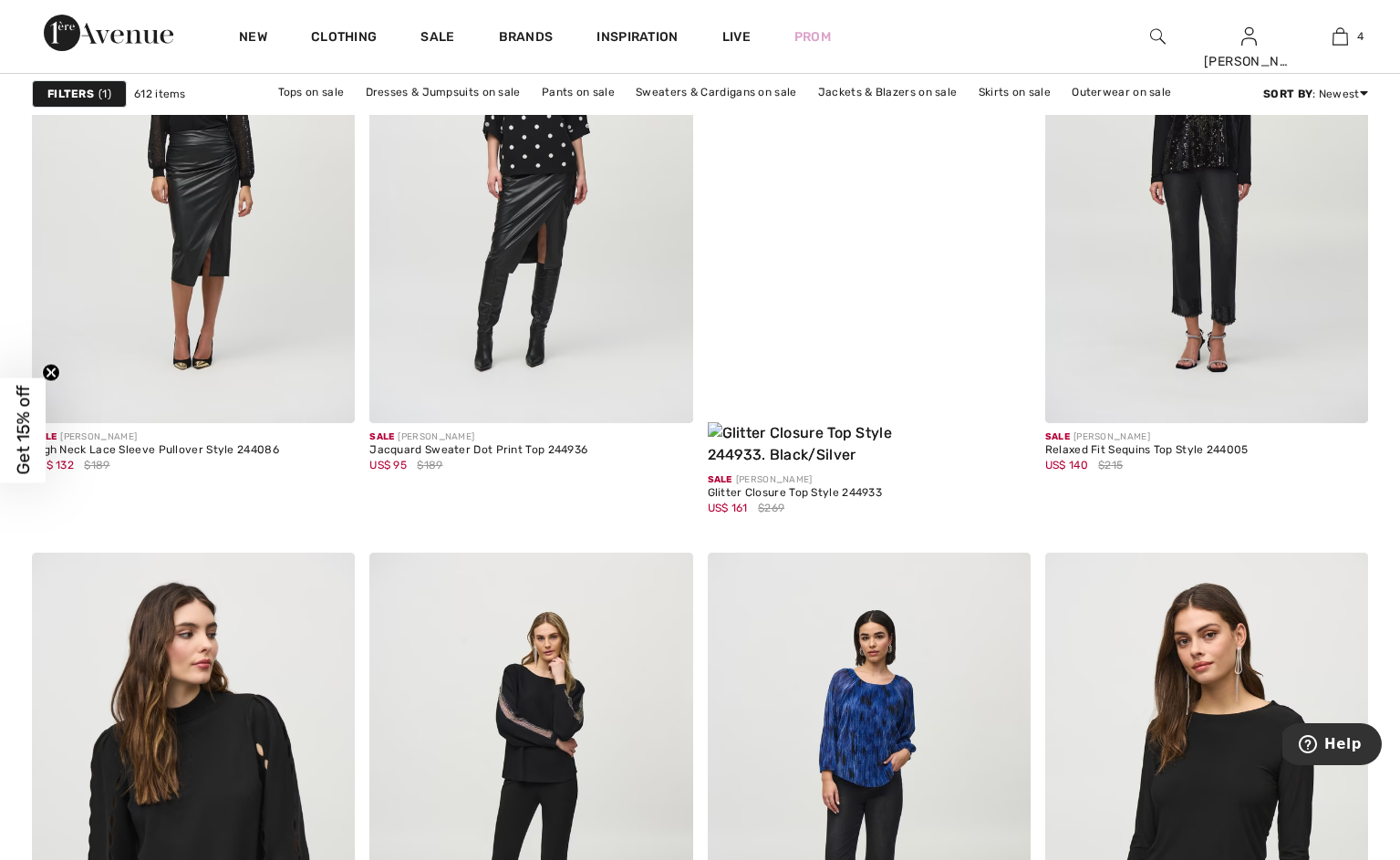
scroll to position [7271, 0]
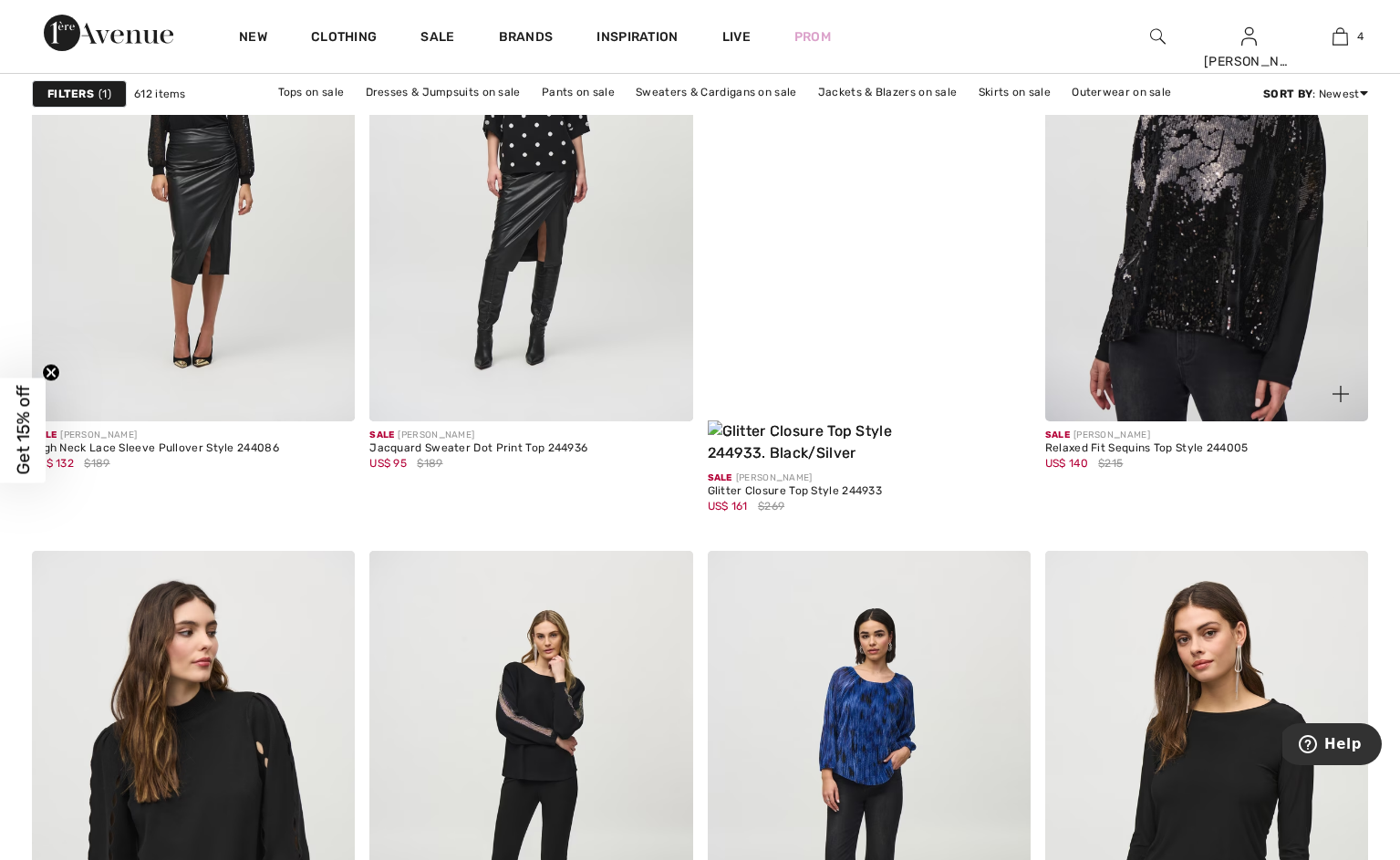
click at [1192, 304] on img at bounding box center [1206, 178] width 322 height 484
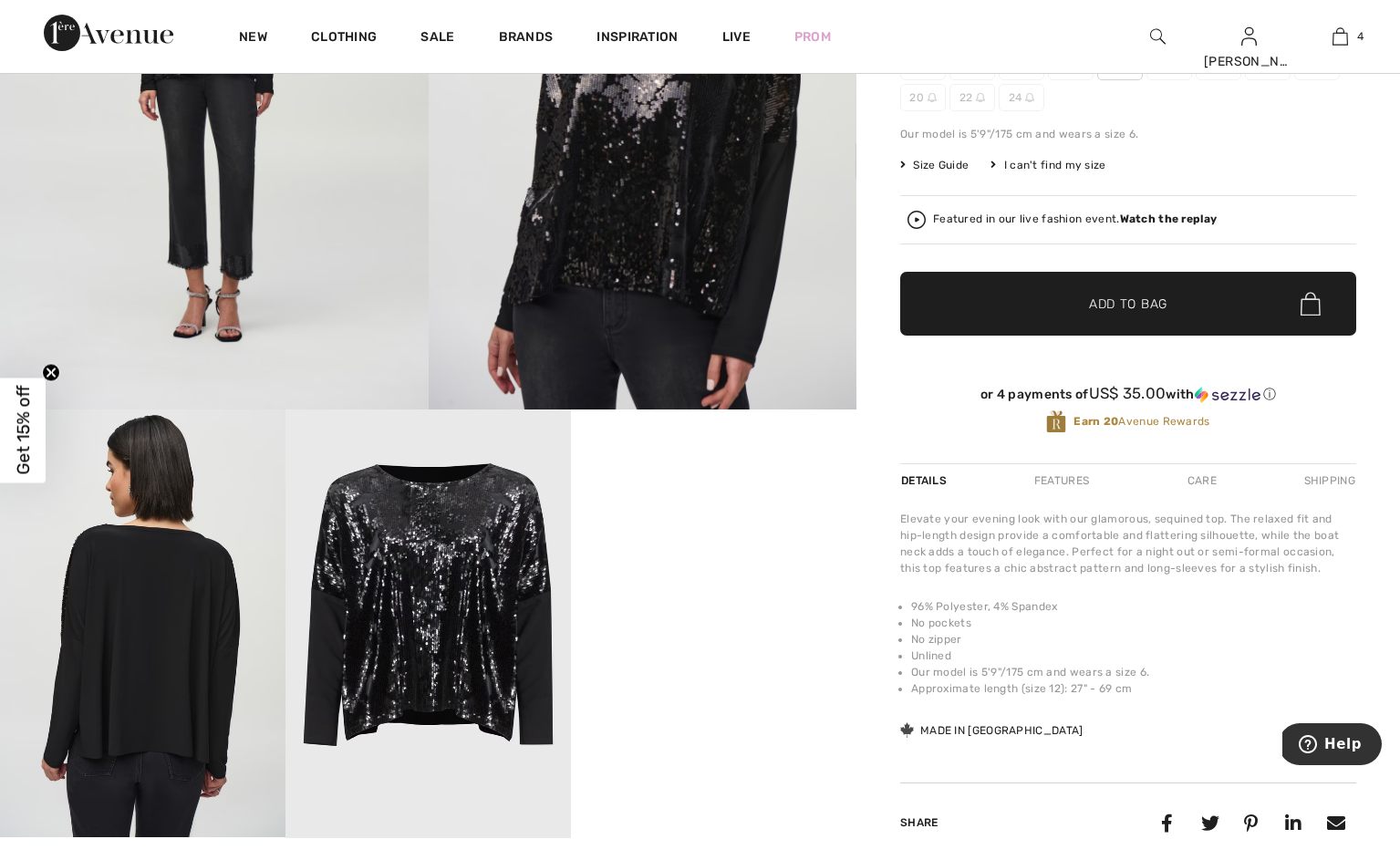
scroll to position [344, 0]
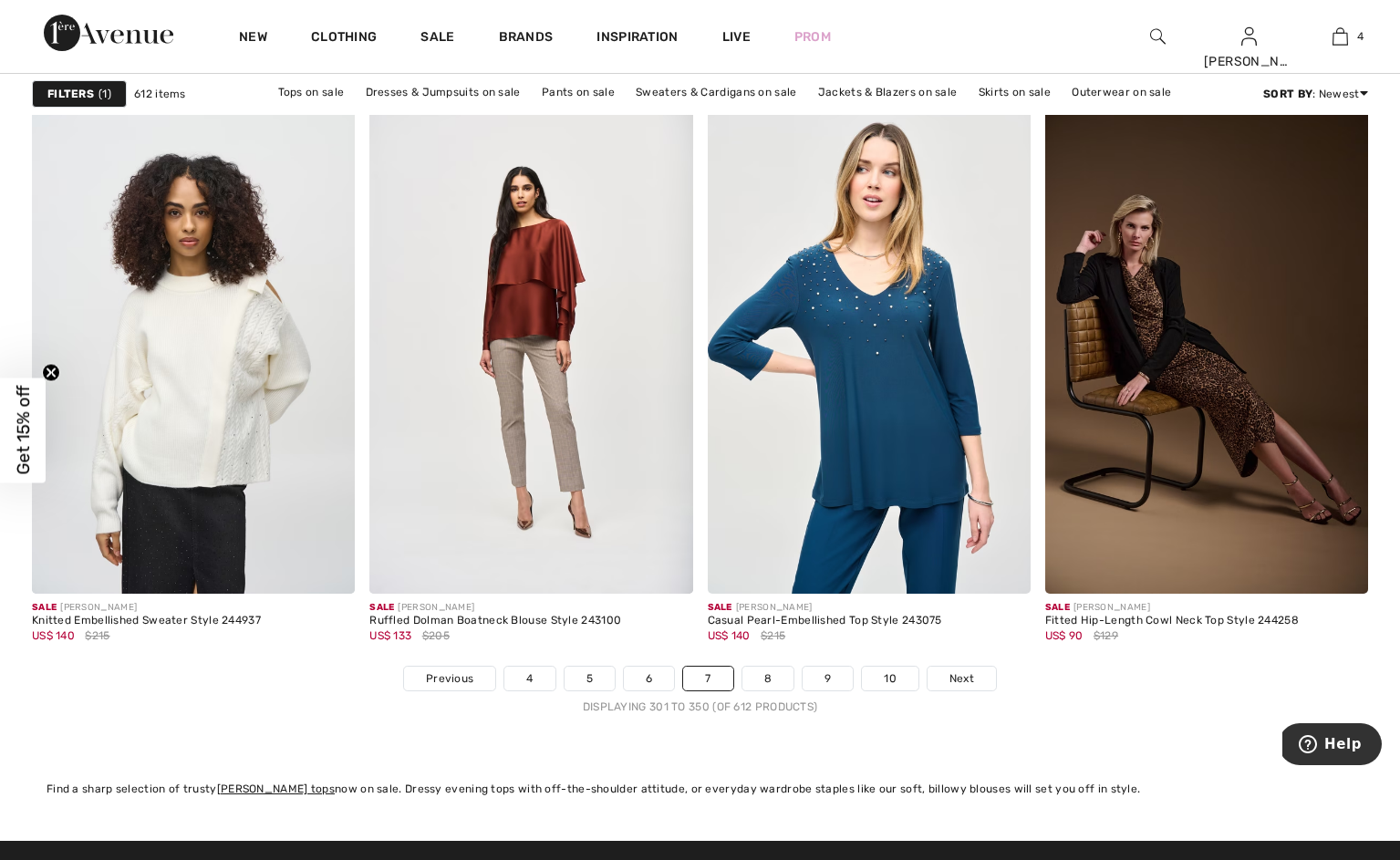
scroll to position [8299, 0]
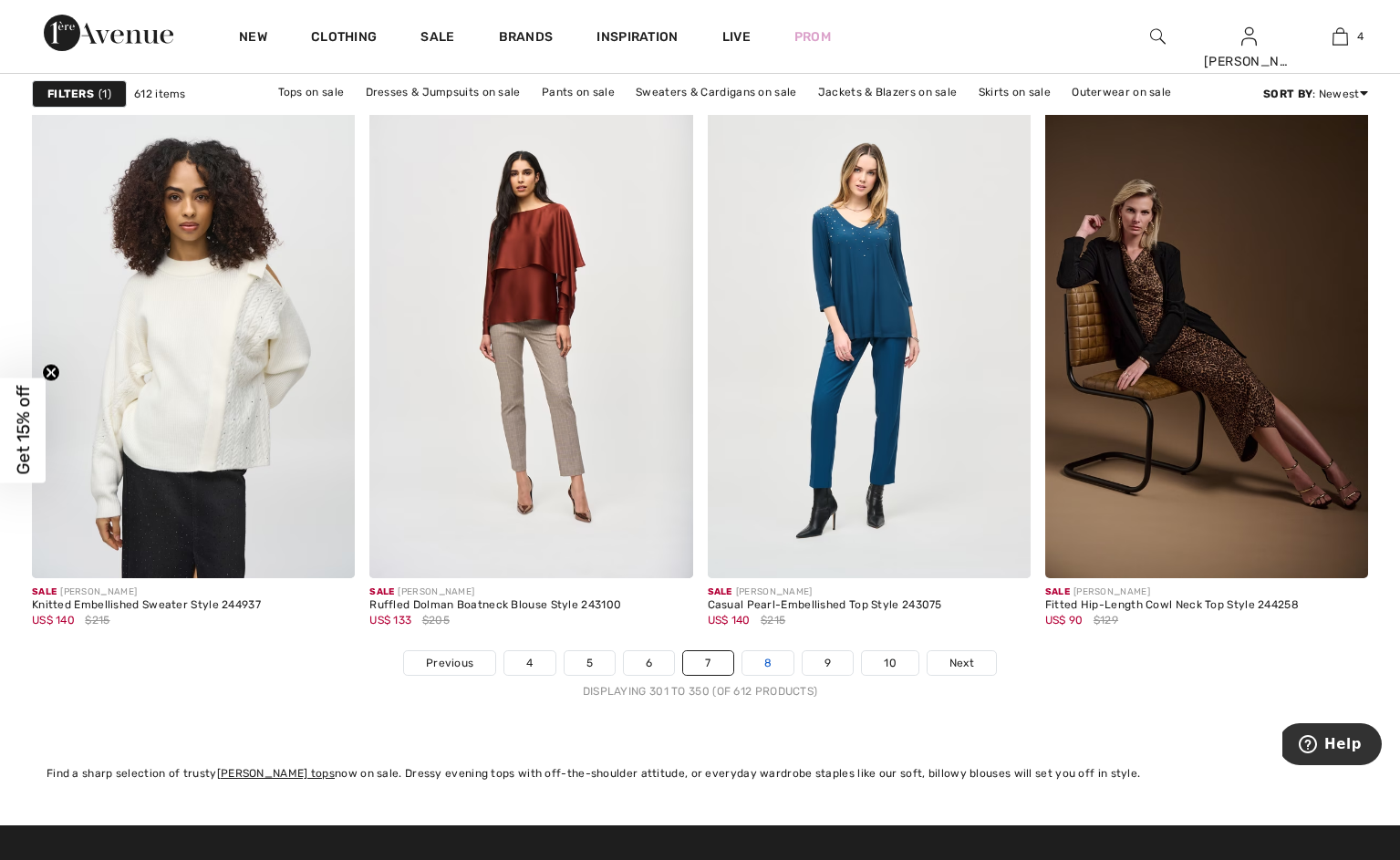
click at [785, 675] on link "8" at bounding box center [767, 663] width 51 height 23
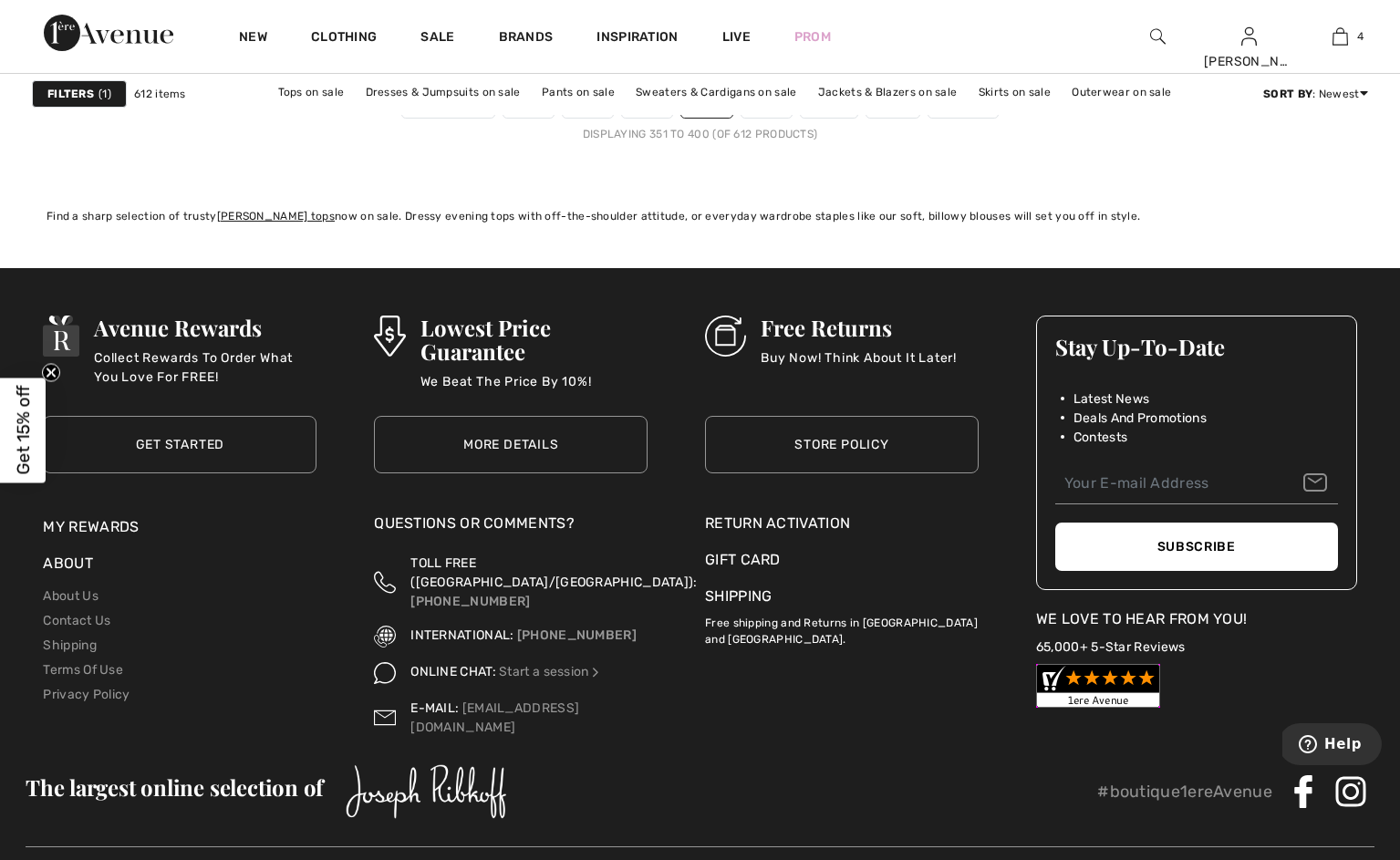
scroll to position [8814, 0]
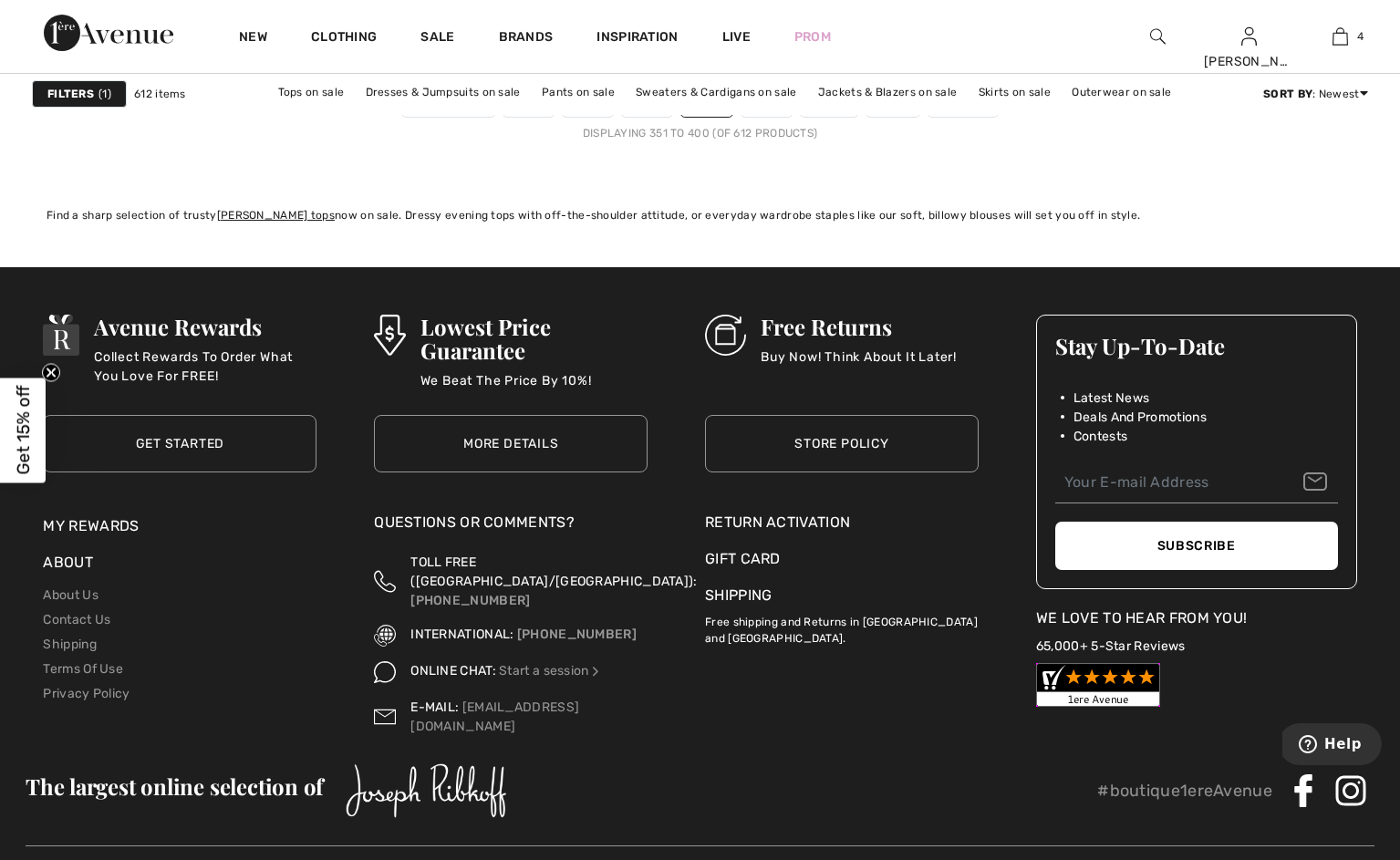
click at [779, 117] on link "9" at bounding box center [766, 104] width 50 height 23
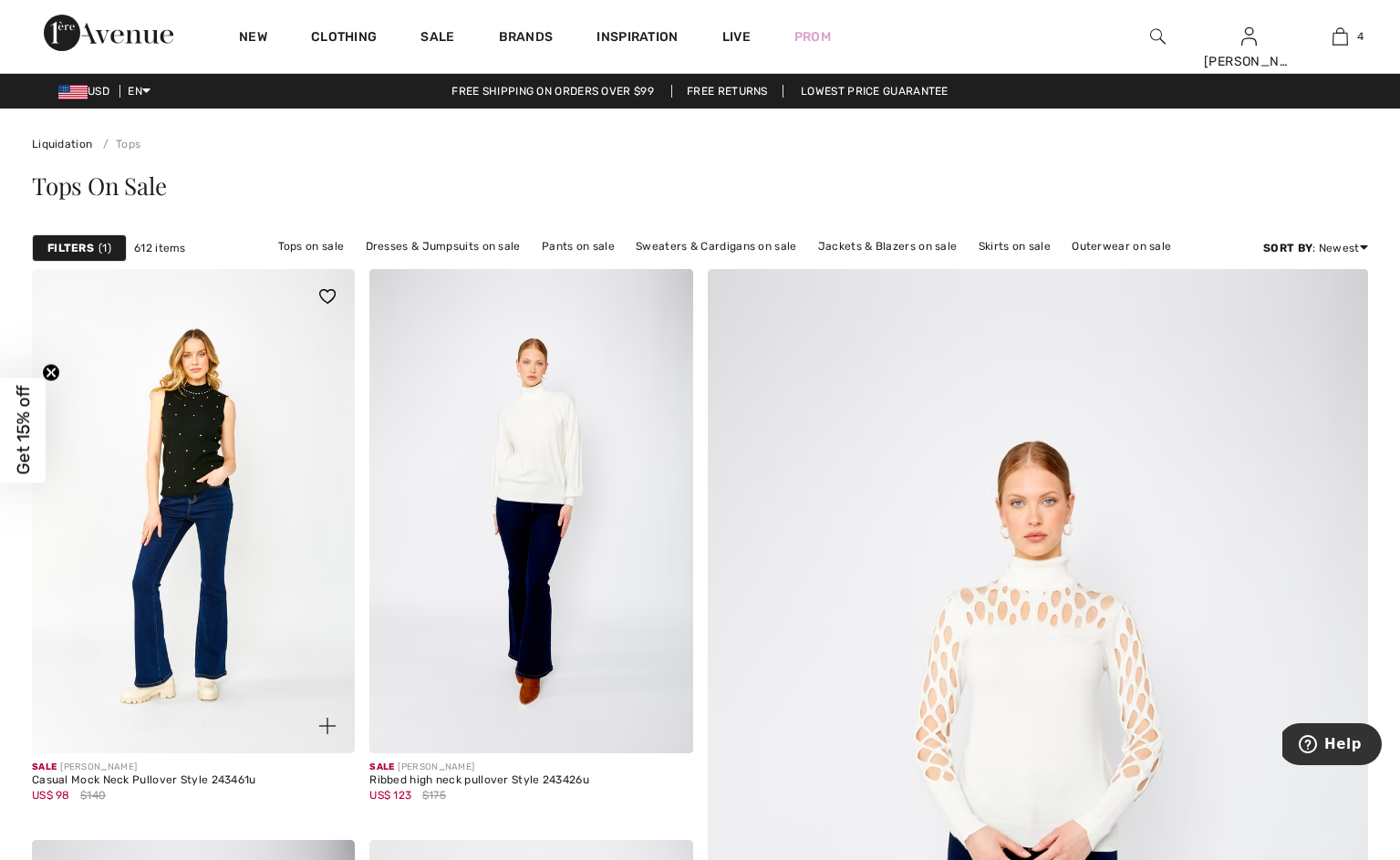
click at [205, 469] on img at bounding box center [193, 510] width 322 height 484
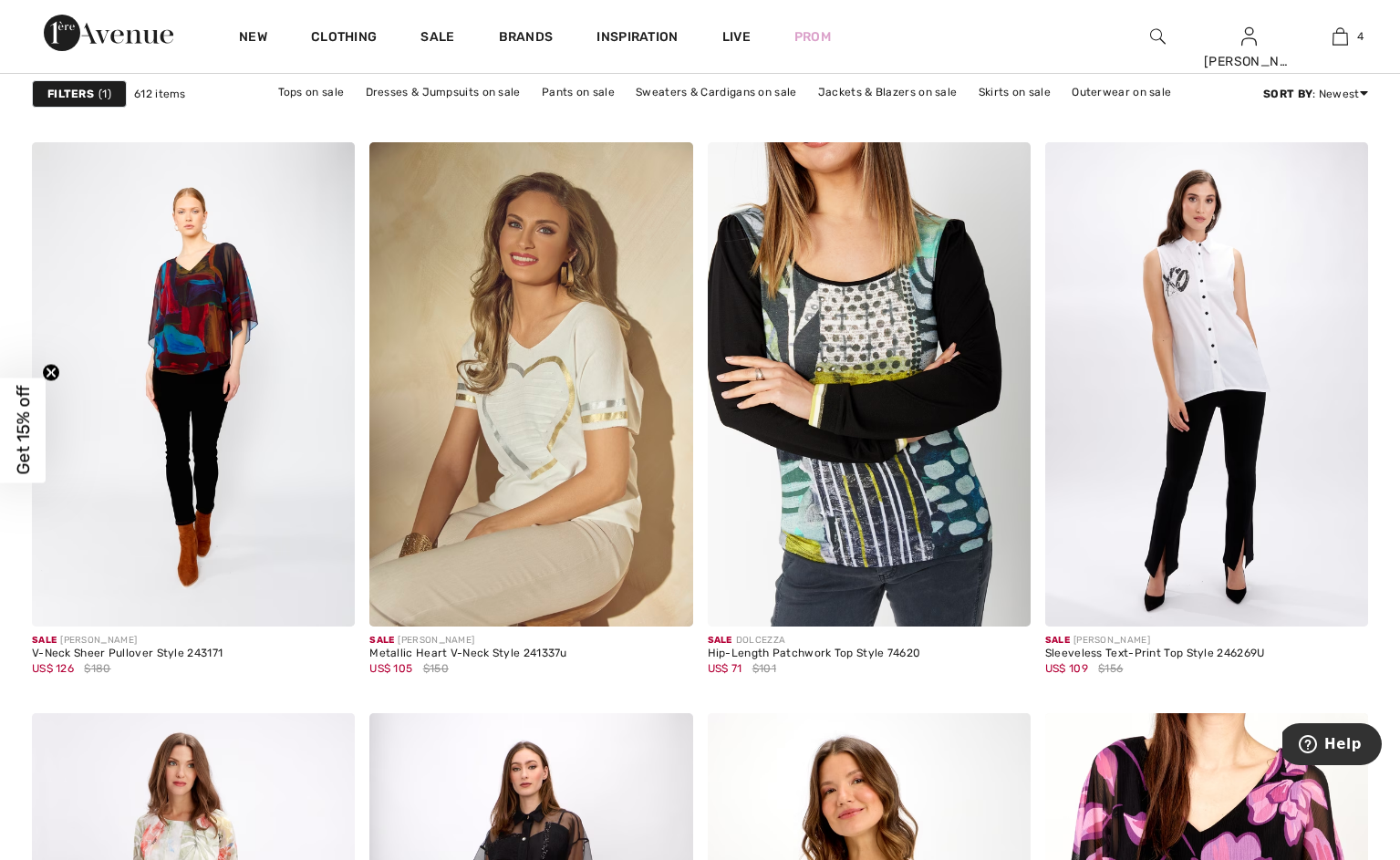
scroll to position [1270, 0]
click at [861, 471] on img at bounding box center [869, 383] width 322 height 484
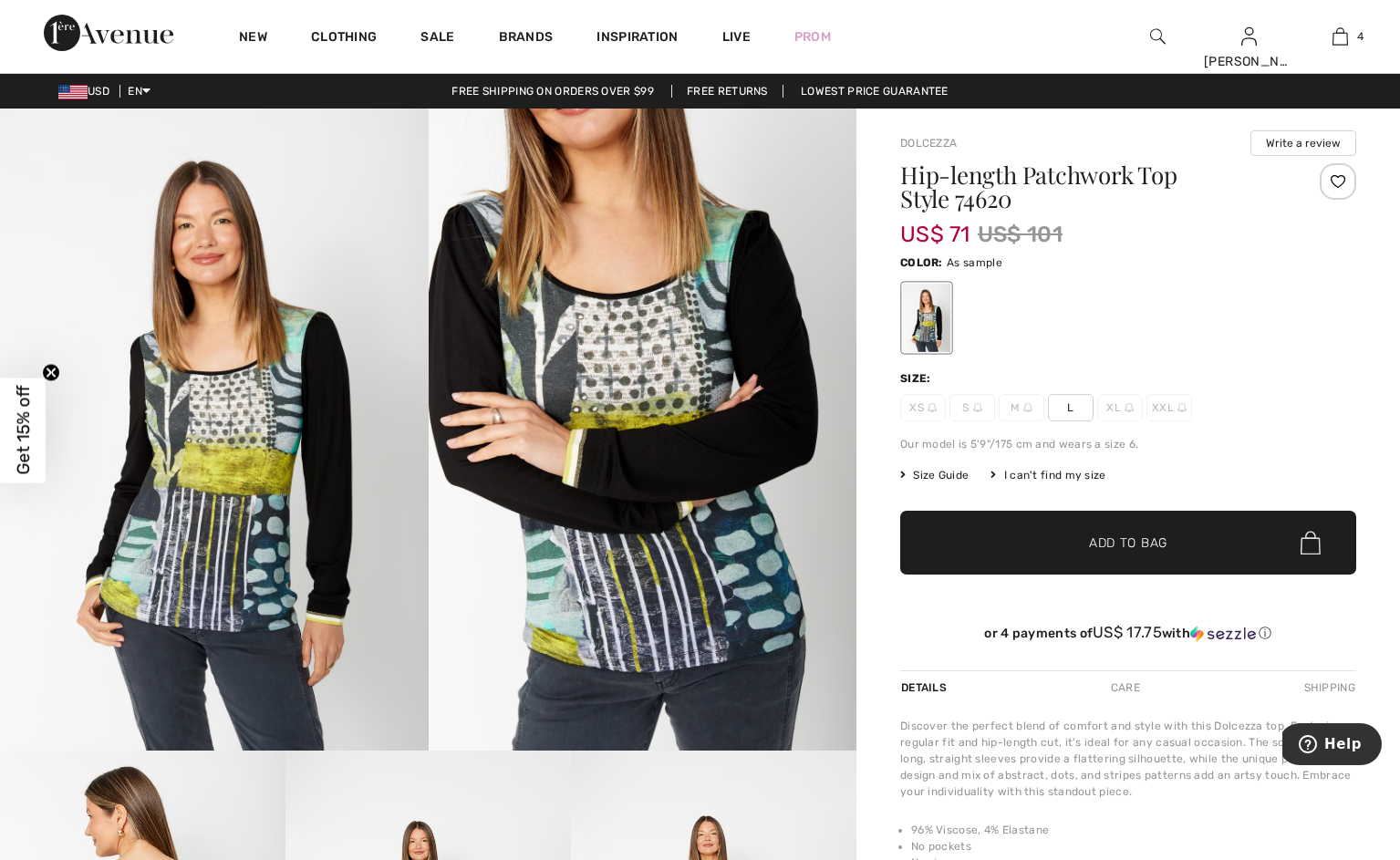
click at [968, 483] on span "Size Guide" at bounding box center [934, 475] width 69 height 16
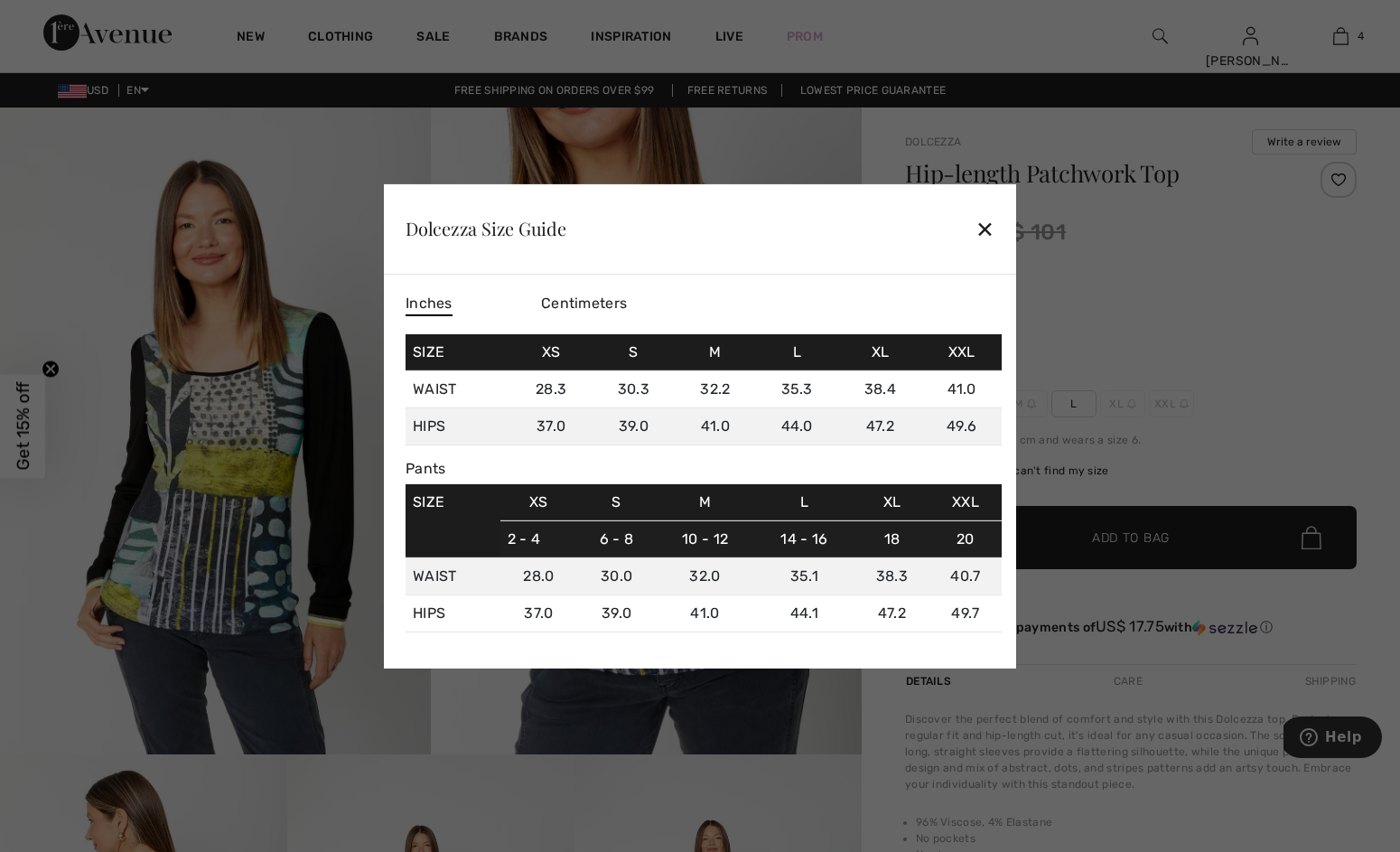
click at [986, 211] on div "✕" at bounding box center [985, 228] width 19 height 38
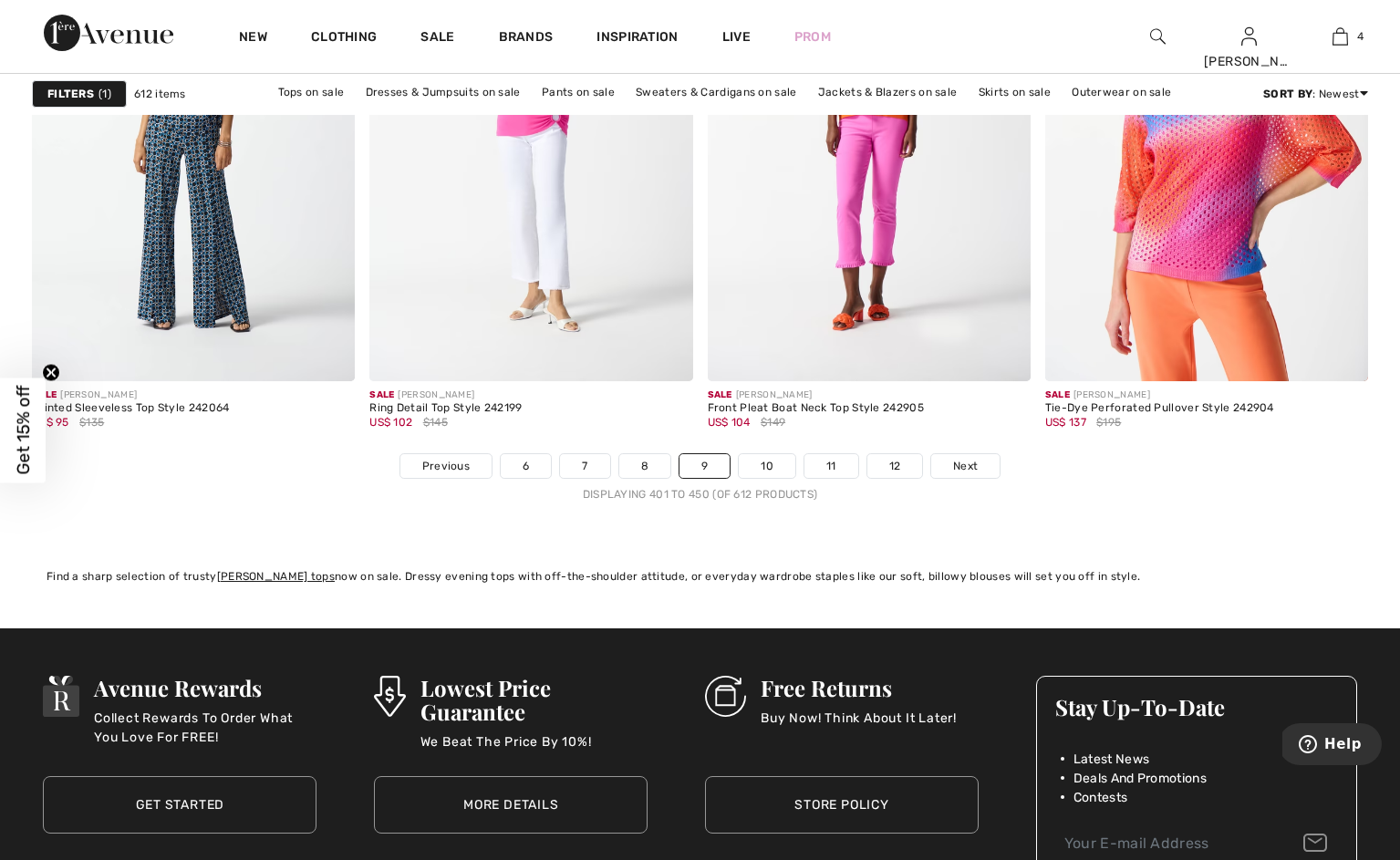
scroll to position [8459, 0]
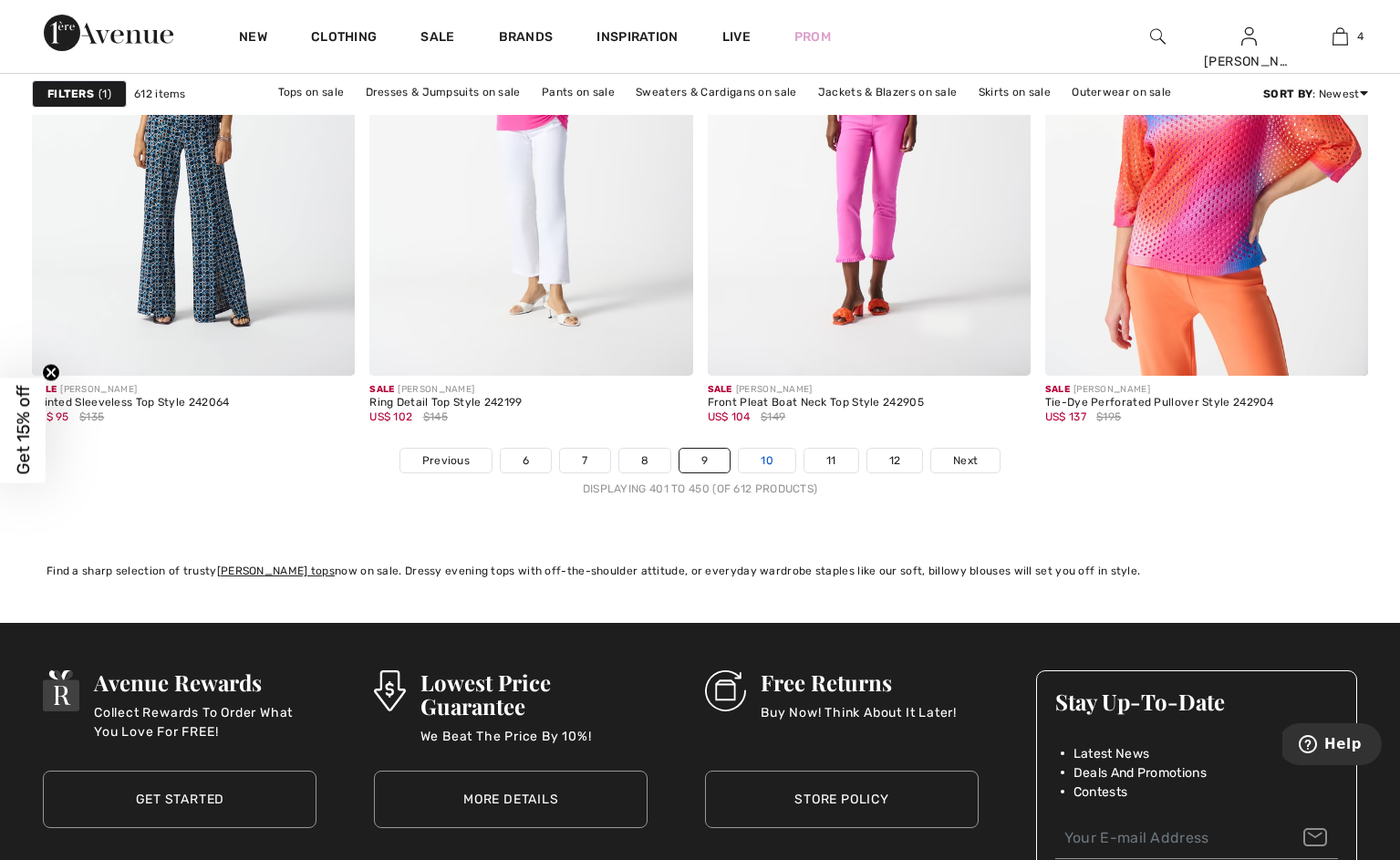
click at [791, 472] on link "10" at bounding box center [767, 460] width 56 height 23
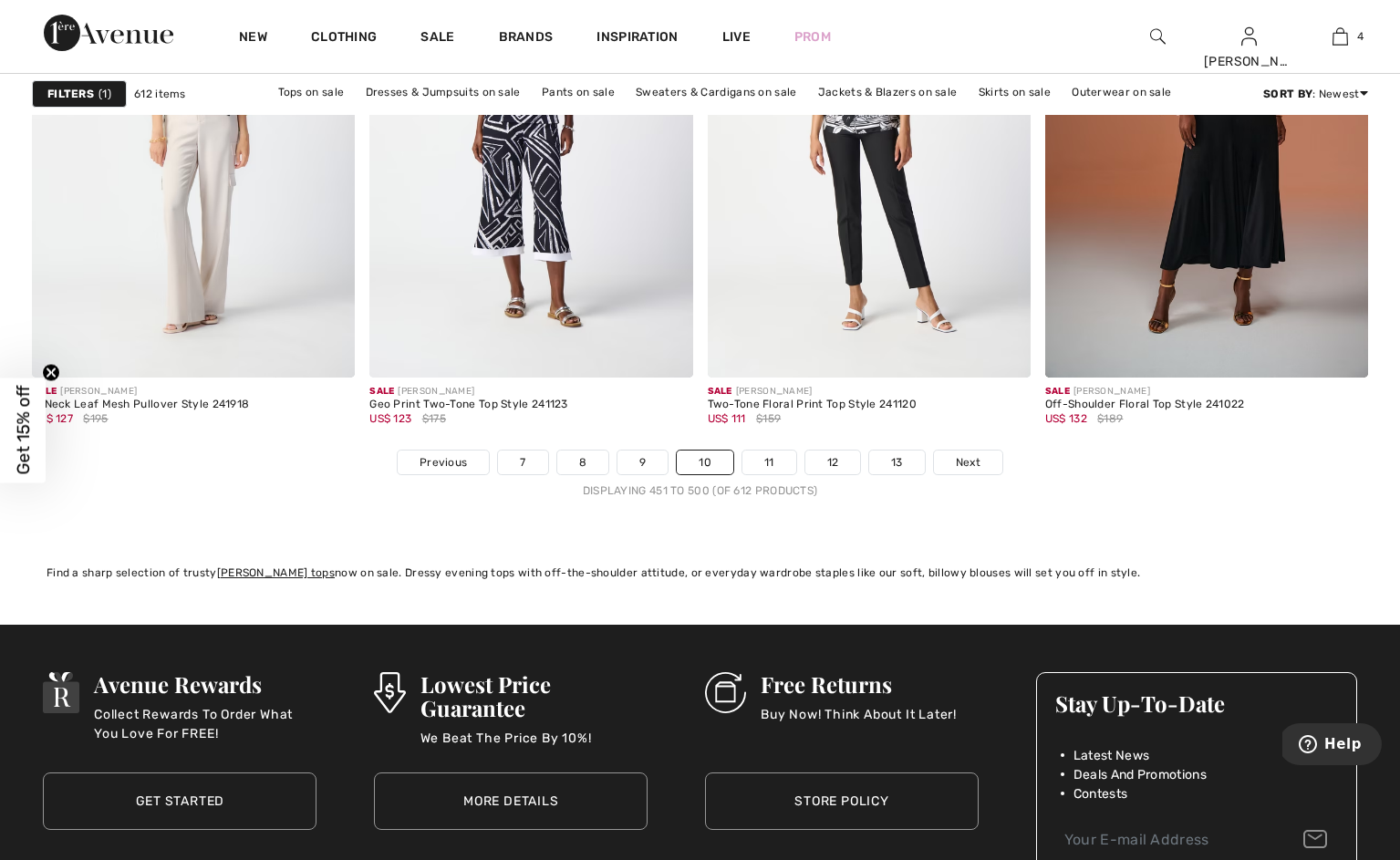
scroll to position [8459, 0]
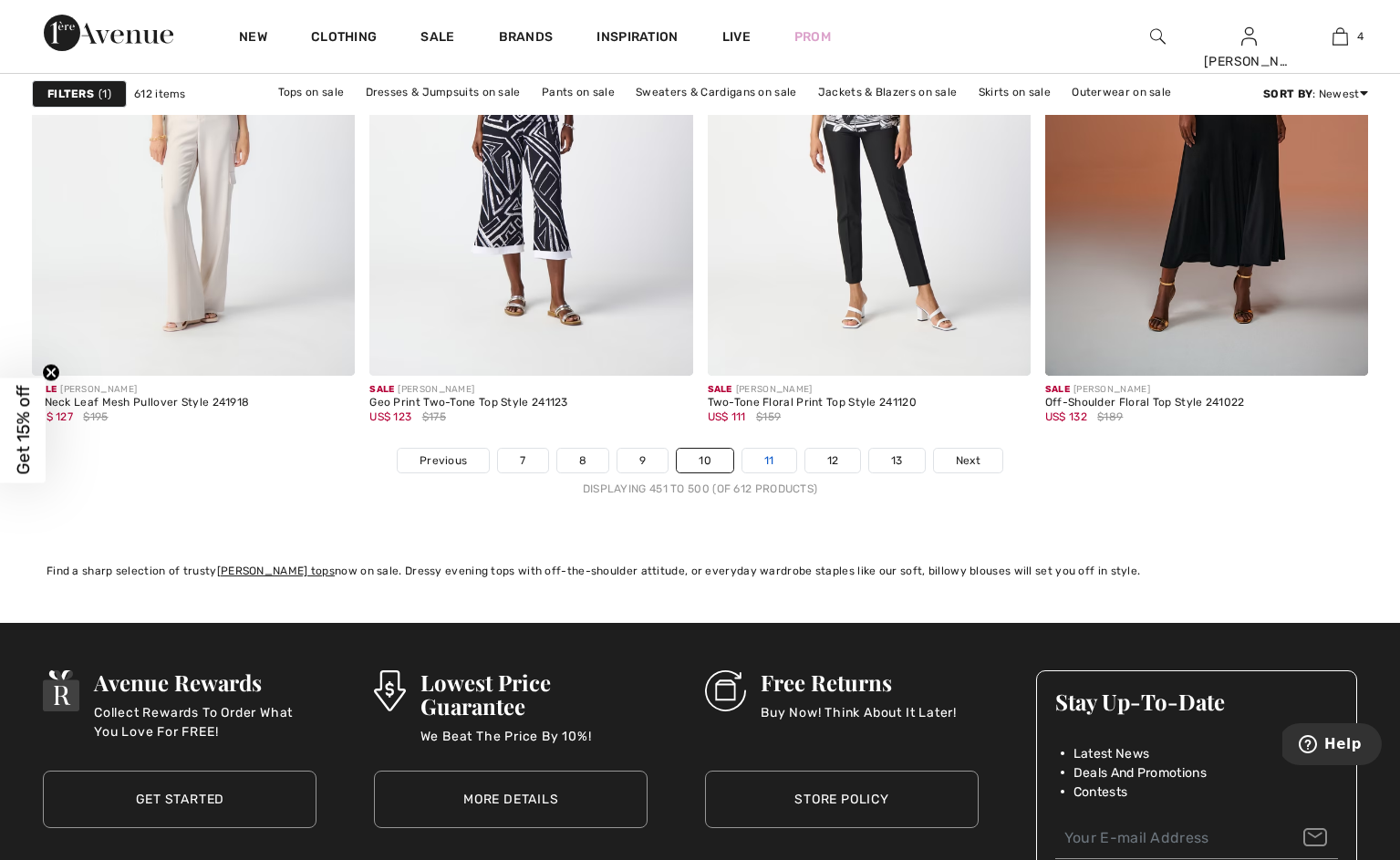
click at [795, 472] on link "11" at bounding box center [768, 460] width 54 height 23
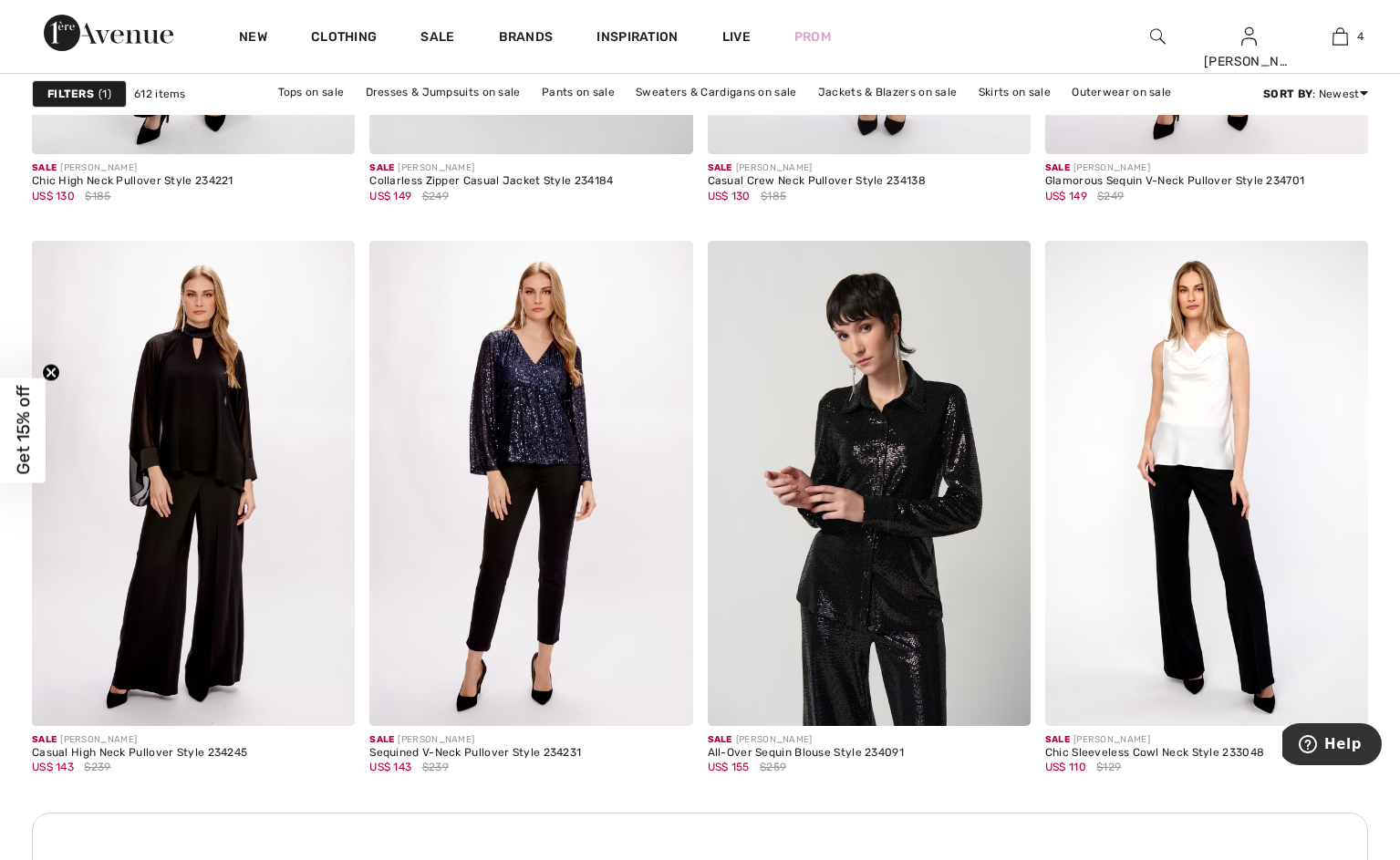
scroll to position [1744, 0]
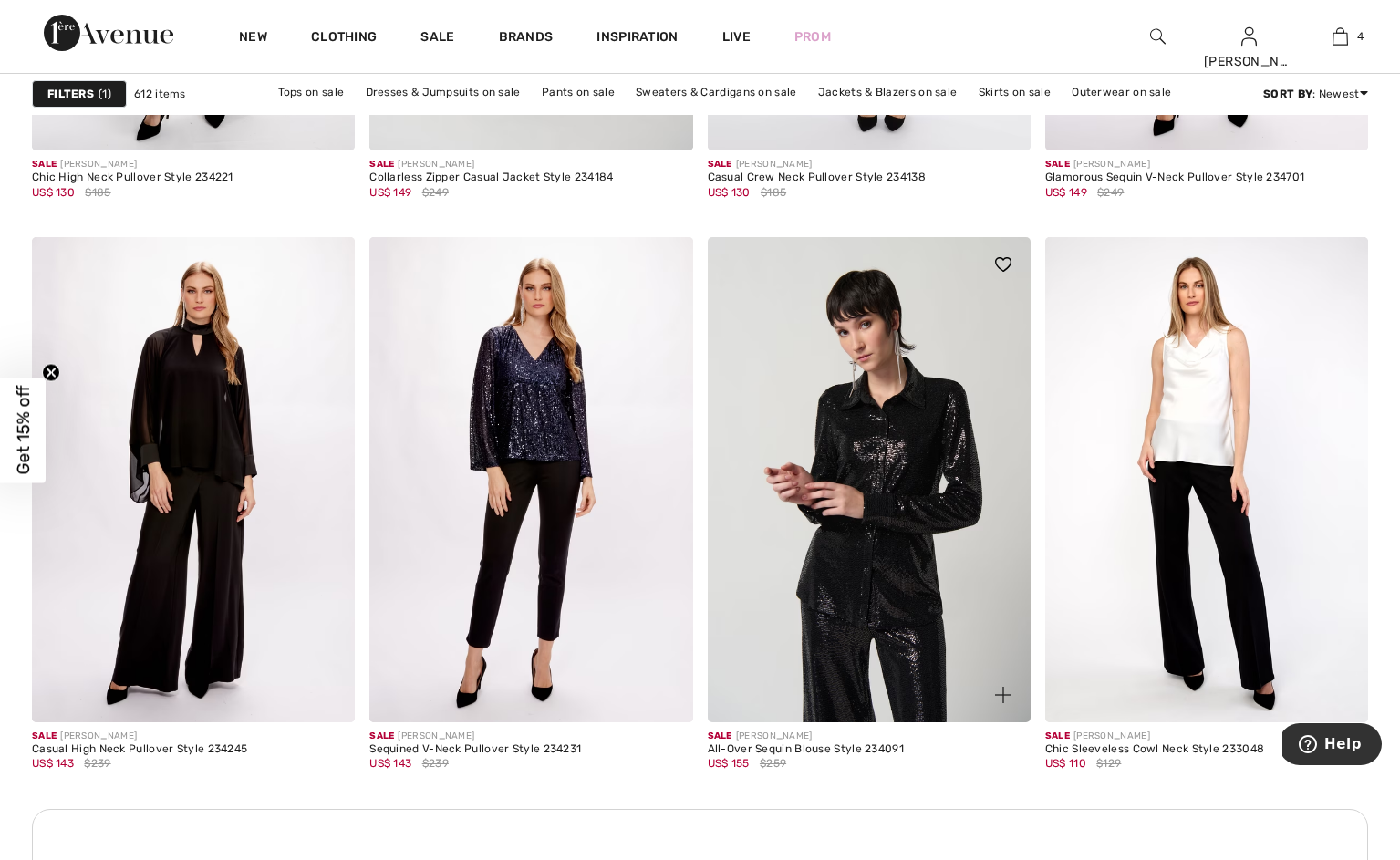
click at [895, 508] on img at bounding box center [869, 478] width 322 height 484
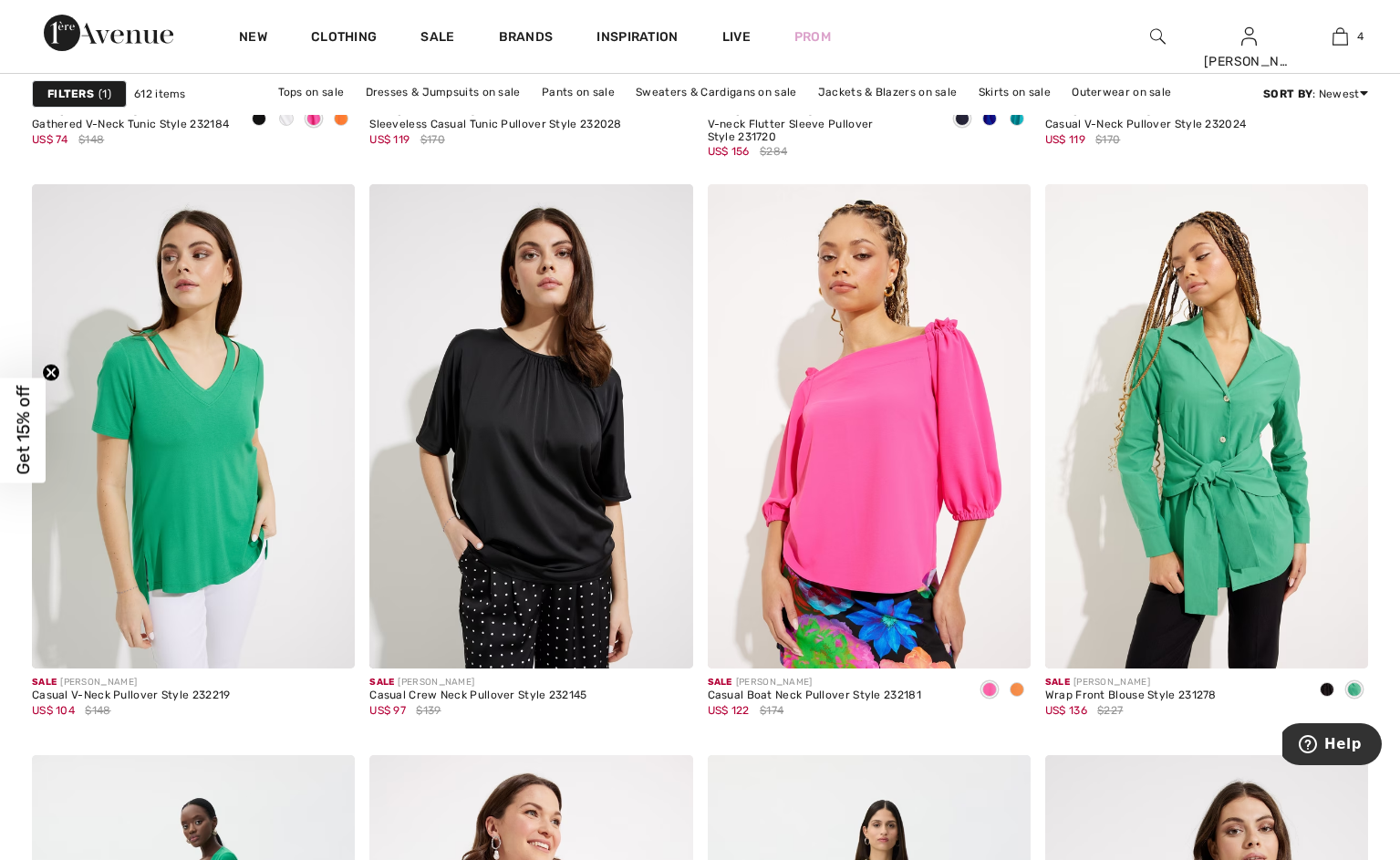
scroll to position [7593, 0]
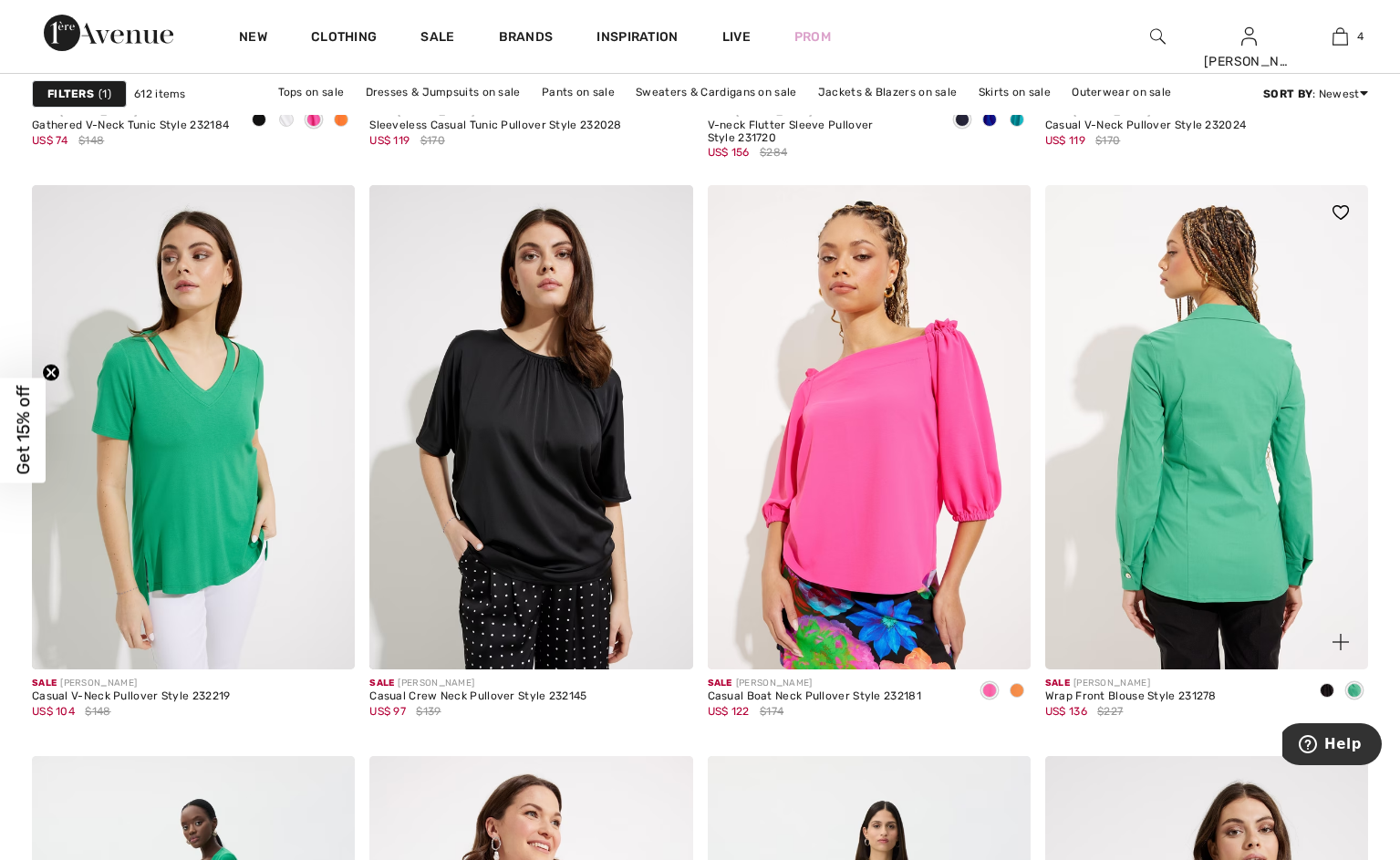
click at [1218, 535] on img at bounding box center [1206, 427] width 322 height 484
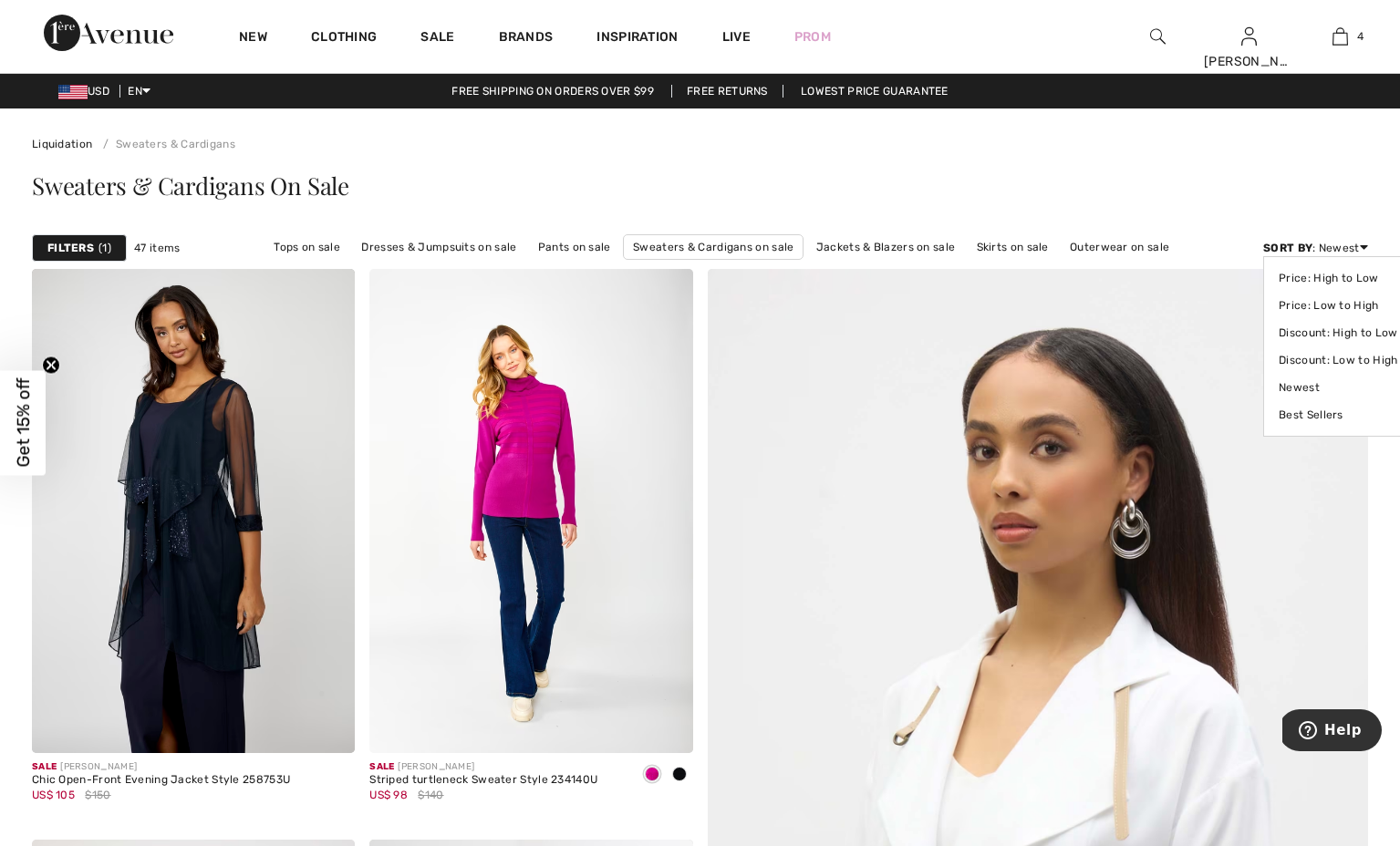
click at [1341, 256] on div "Sort By : Newest Price: High to Low Price: Low to High Discount: High to Low Di…" at bounding box center [1315, 247] width 105 height 16
click at [1348, 341] on link "Discount: High to Low" at bounding box center [1338, 332] width 118 height 27
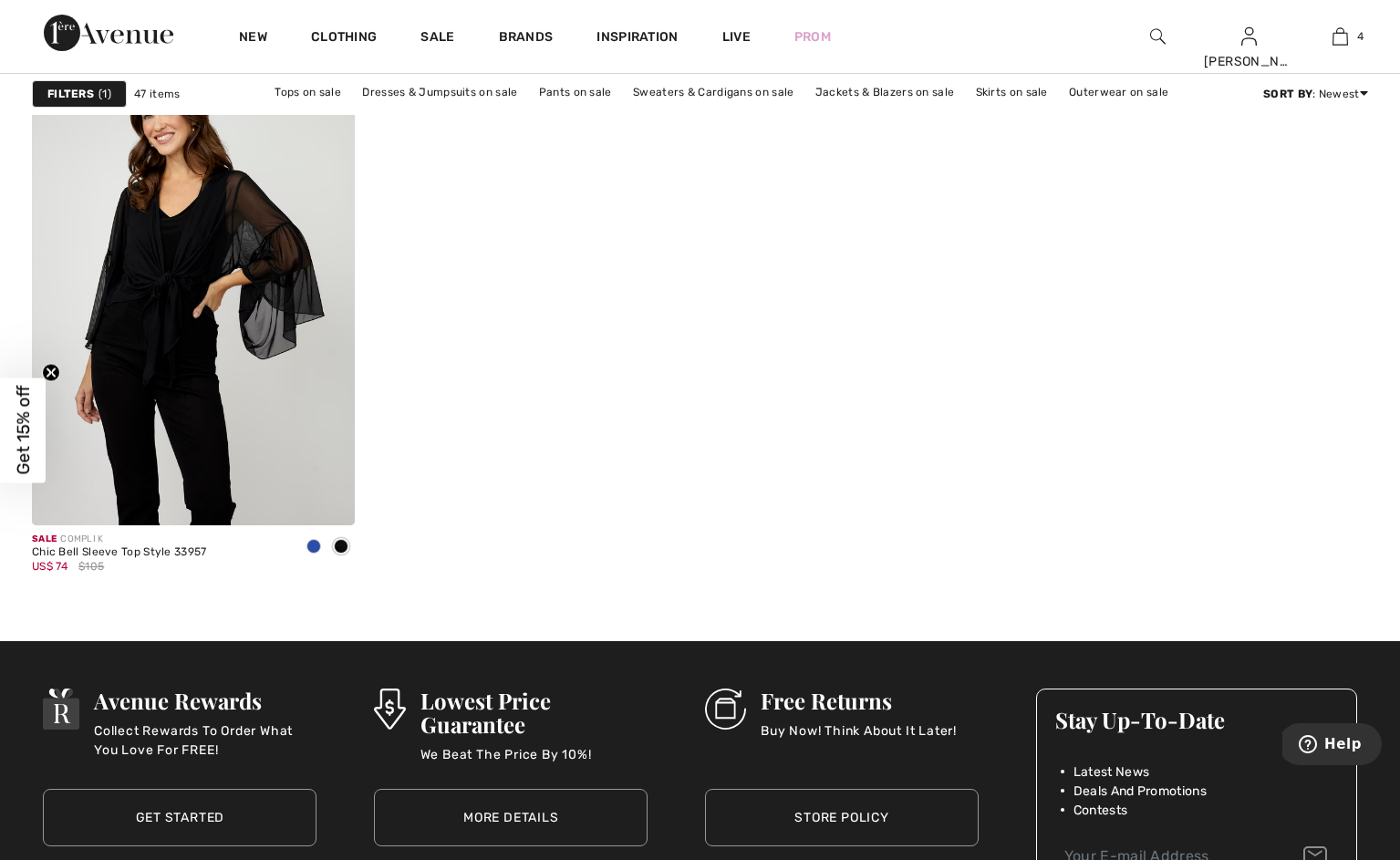
scroll to position [8315, 0]
